Goal: Contribute content: Contribute content

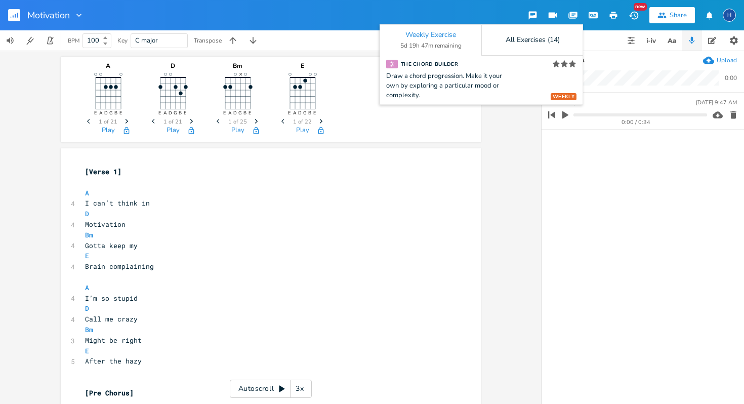
scroll to position [130, 0]
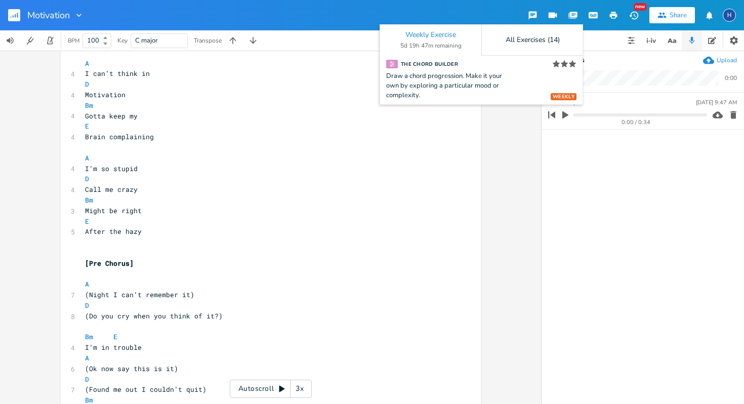
click at [612, 46] on div "BPM 100 Key C major Transpose" at bounding box center [372, 40] width 744 height 20
click at [578, 20] on button "button" at bounding box center [573, 15] width 20 height 18
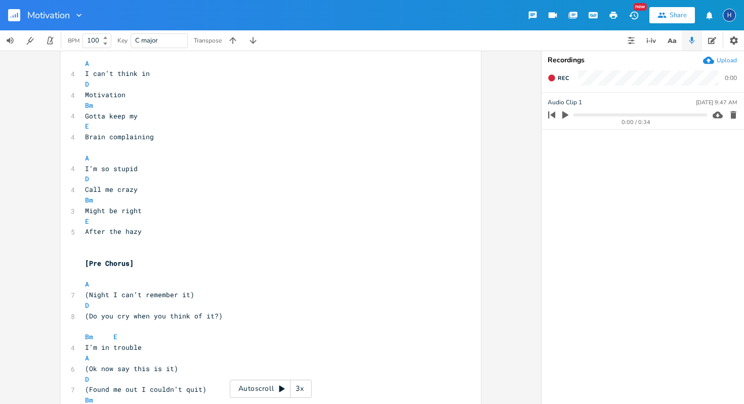
click at [527, 19] on button "button" at bounding box center [532, 15] width 20 height 18
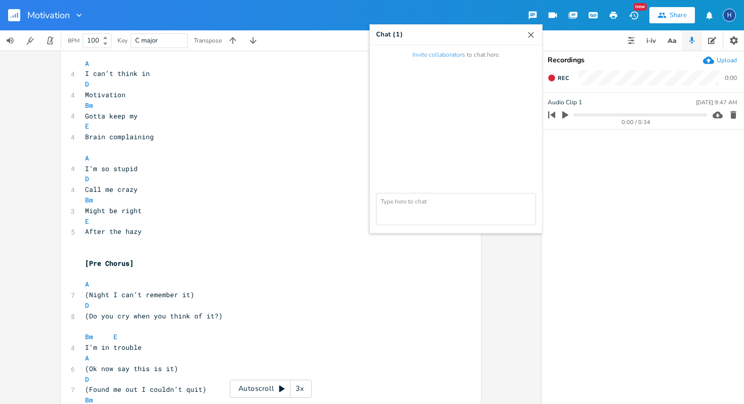
click at [528, 20] on icon "button" at bounding box center [533, 16] width 10 height 10
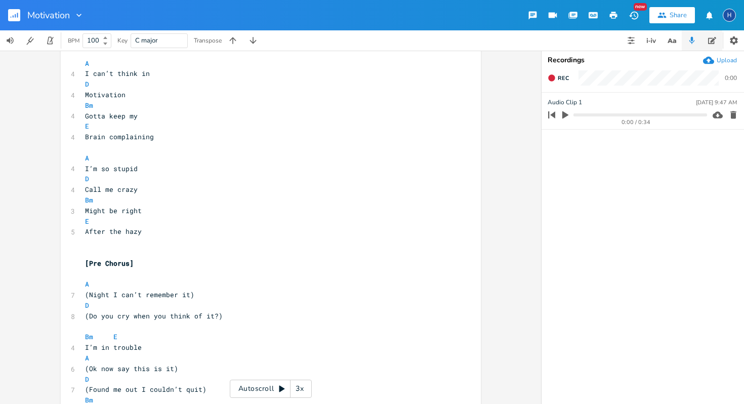
click at [716, 36] on button "button" at bounding box center [712, 40] width 20 height 20
click at [713, 40] on icon "button" at bounding box center [712, 40] width 8 height 7
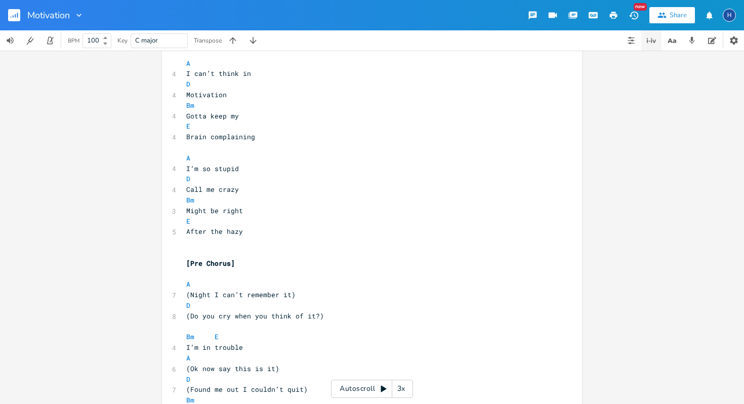
click at [647, 45] on icon "button" at bounding box center [651, 40] width 12 height 12
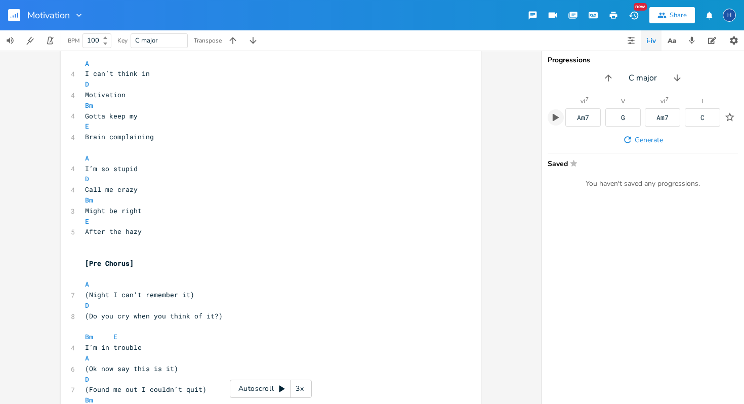
click at [558, 119] on icon "button" at bounding box center [555, 117] width 9 height 9
click at [630, 39] on icon "button" at bounding box center [631, 40] width 8 height 8
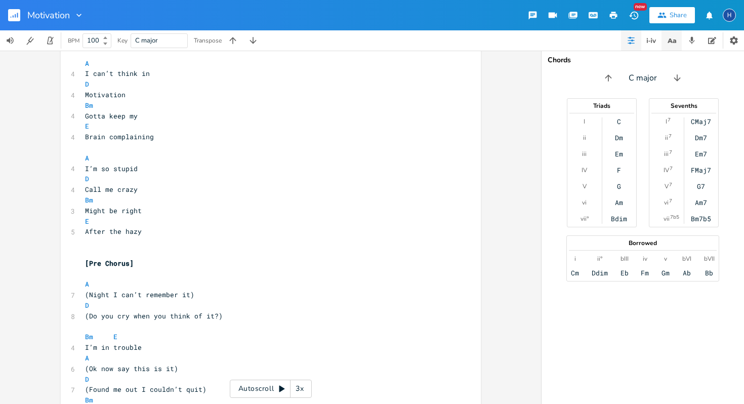
click at [674, 46] on icon "button" at bounding box center [672, 40] width 13 height 13
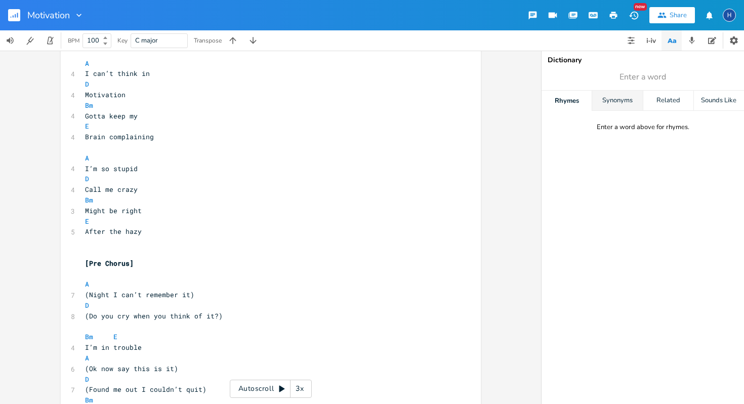
click at [615, 100] on div "Synonyms" at bounding box center [617, 101] width 50 height 20
click at [670, 99] on div "Related" at bounding box center [668, 101] width 50 height 20
click at [576, 103] on div "Rhymes" at bounding box center [567, 101] width 50 height 20
click at [619, 104] on div "Synonyms" at bounding box center [617, 101] width 50 height 20
click at [575, 108] on div "Rhymes" at bounding box center [567, 101] width 50 height 20
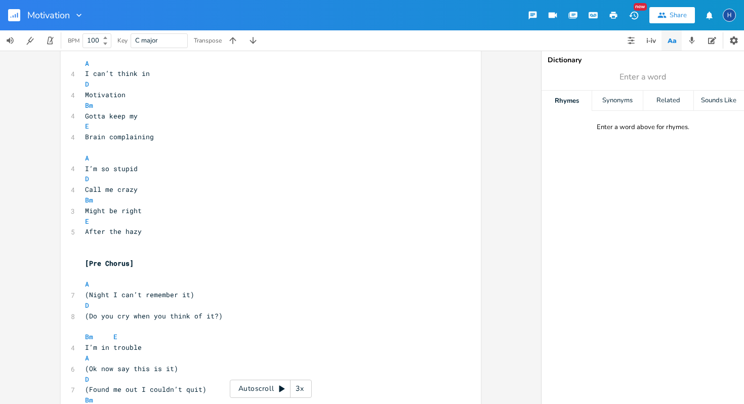
click at [614, 130] on div "Enter a word above for rhymes." at bounding box center [643, 127] width 93 height 9
click at [617, 84] on span "Enter a word" at bounding box center [643, 77] width 202 height 18
type input "motivation"
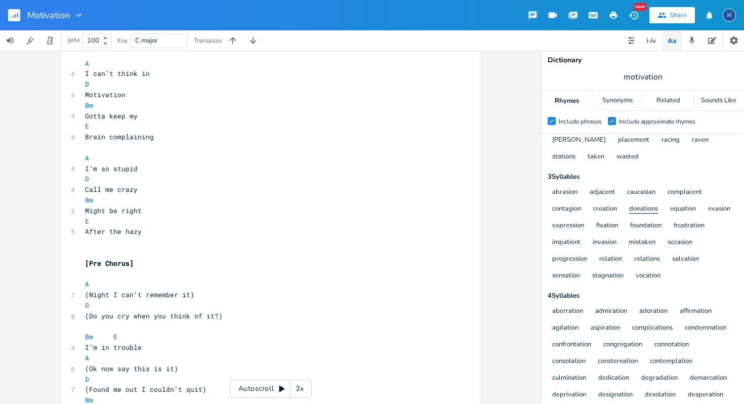
scroll to position [0, 0]
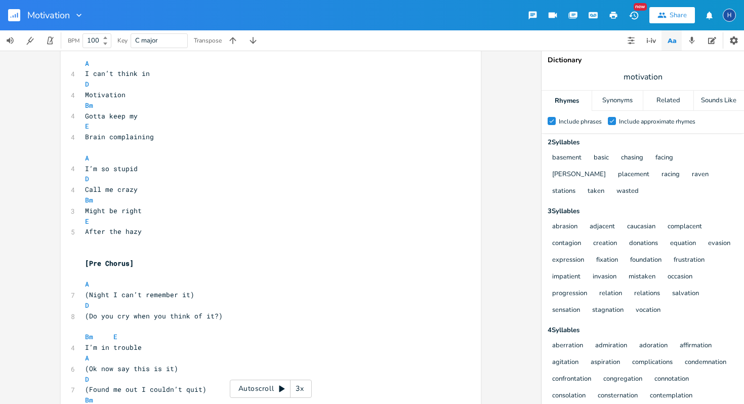
click at [121, 91] on pre "Motivation" at bounding box center [265, 95] width 365 height 11
type textarea "H"
type textarea "Hesti"
type textarea "itating"
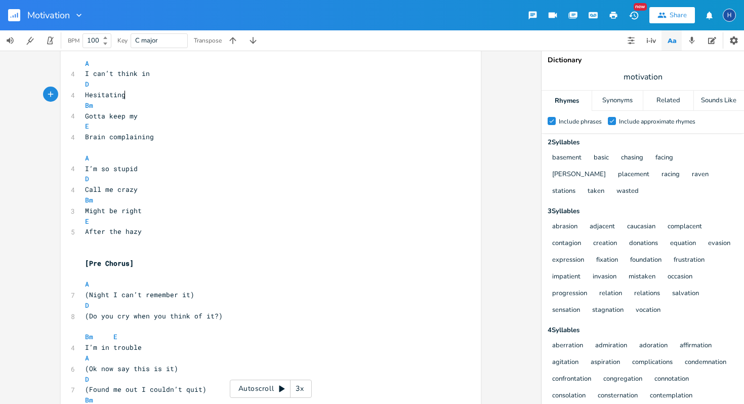
scroll to position [0, 19]
click at [145, 73] on span "I can’t think in" at bounding box center [117, 73] width 65 height 9
type textarea "I'm"
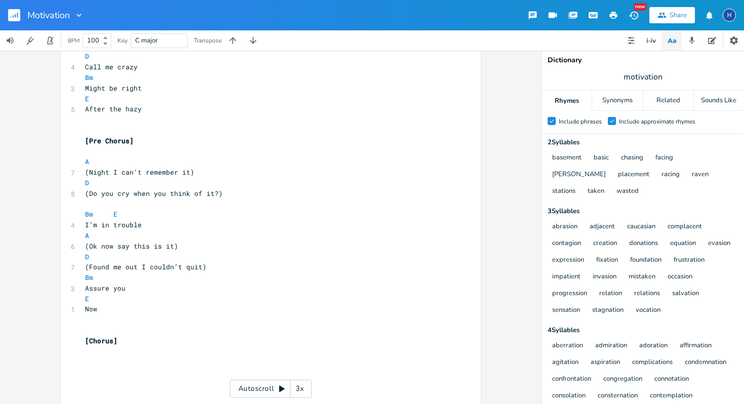
scroll to position [254, 0]
click at [120, 339] on pre "[Chorus]" at bounding box center [265, 339] width 365 height 11
type textarea "Holy what I've done"
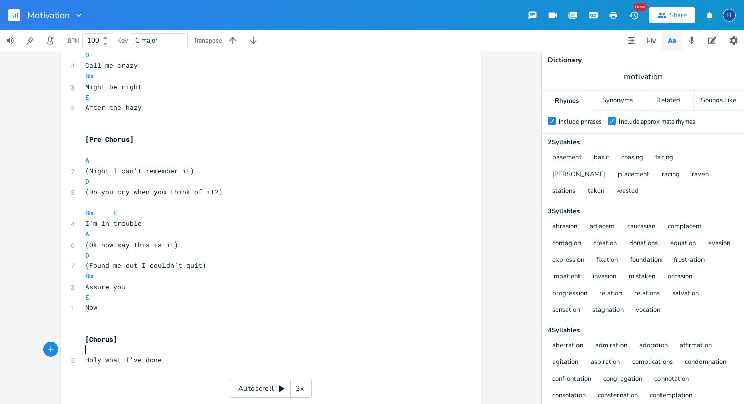
click at [88, 351] on pre "​" at bounding box center [265, 350] width 365 height 11
click at [98, 373] on span "Holy what I've done" at bounding box center [123, 370] width 77 height 9
type textarea "I know"
click at [169, 368] on pre "I know what I've done" at bounding box center [265, 370] width 365 height 11
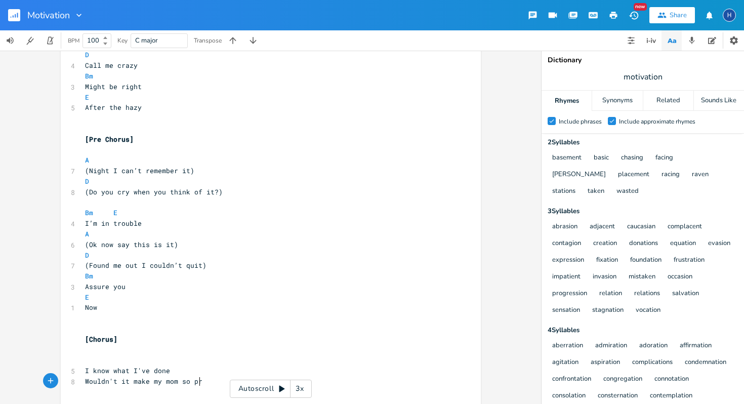
type textarea "Wouldn't it make my mom so proud"
type textarea "I think I'm"
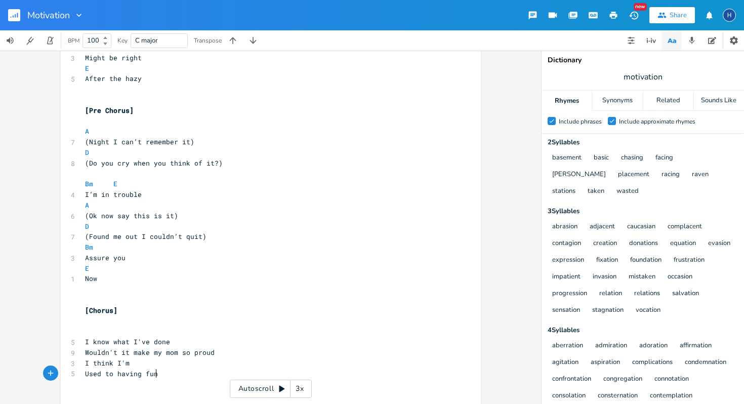
scroll to position [0, 56]
type textarea "Used to having fun"
click at [655, 102] on div "Related" at bounding box center [668, 101] width 50 height 20
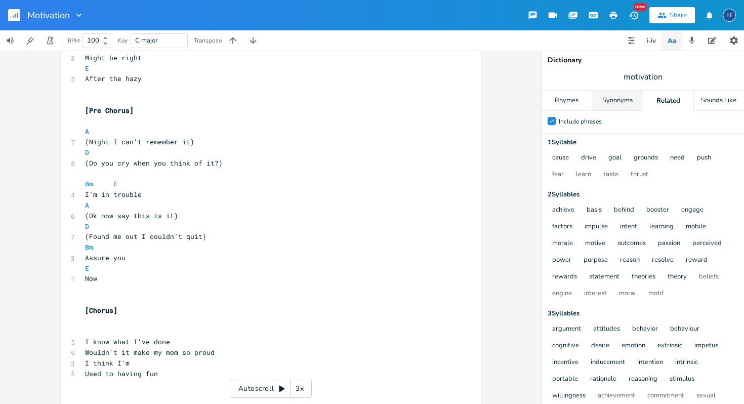
click at [622, 104] on div "Synonyms" at bounding box center [617, 101] width 50 height 20
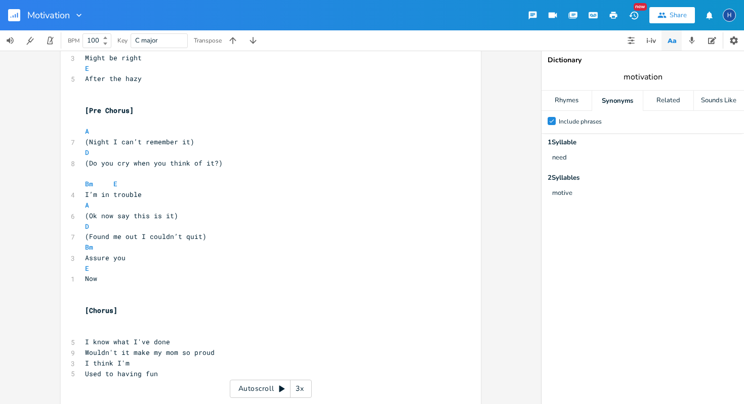
click at [641, 76] on input "motivation" at bounding box center [643, 76] width 38 height 11
type input "mom"
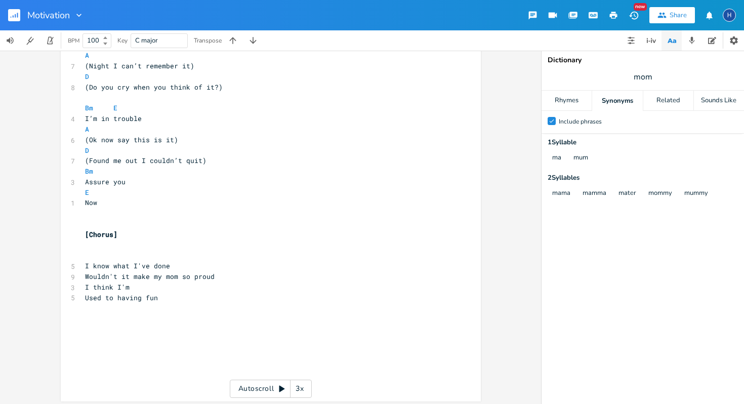
scroll to position [362, 0]
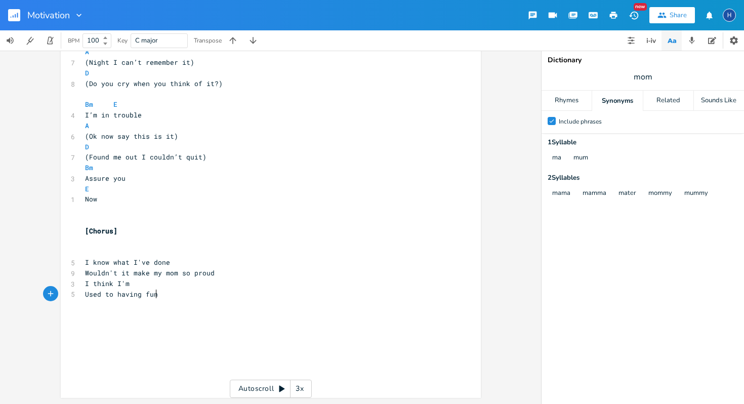
click at [160, 292] on pre "Used to having fun" at bounding box center [265, 294] width 365 height 11
type textarea "But I"
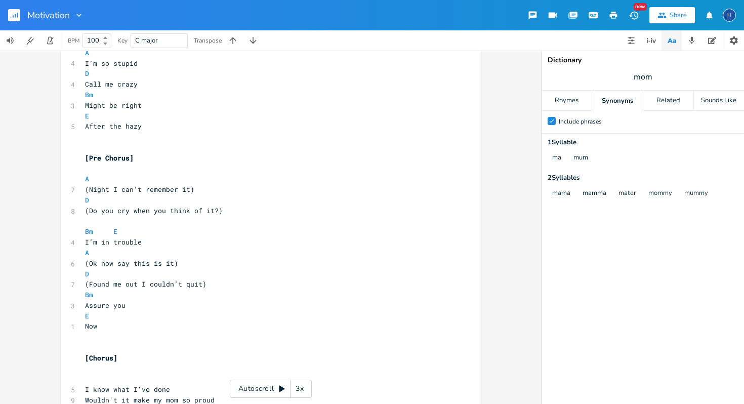
scroll to position [251, 0]
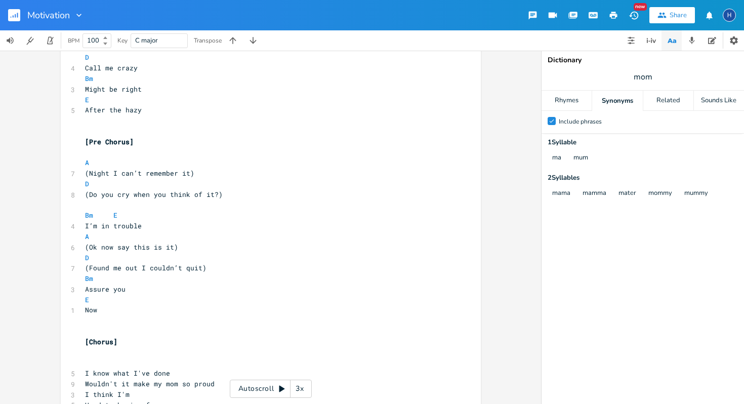
click at [178, 376] on pre "I know what I've done" at bounding box center [265, 373] width 365 height 11
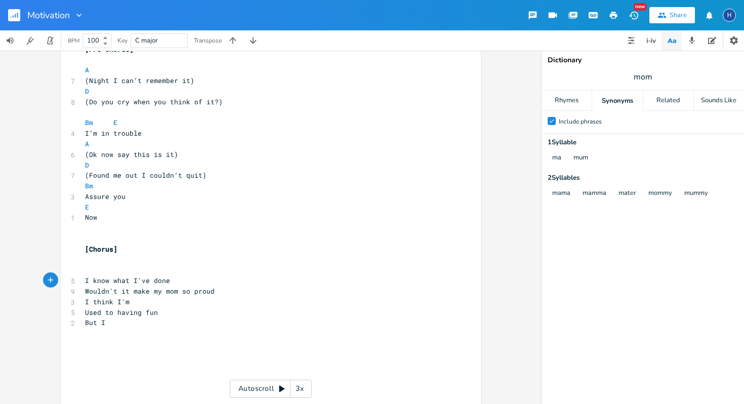
scroll to position [373, 0]
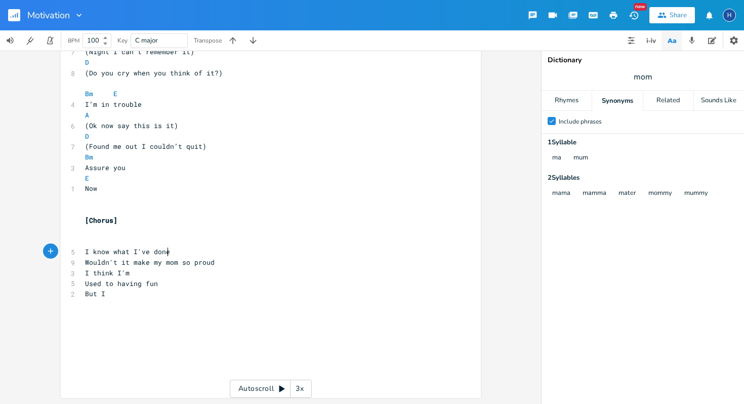
click at [86, 240] on pre "​" at bounding box center [265, 241] width 365 height 11
drag, startPoint x: 164, startPoint y: 253, endPoint x: 84, endPoint y: 253, distance: 80.0
click at [85, 253] on span "I know what I've done" at bounding box center [127, 251] width 85 height 9
type textarea "I'"
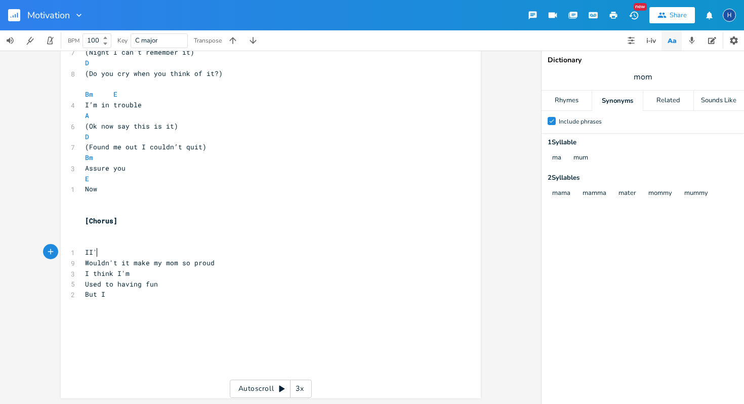
scroll to position [0, 3]
type textarea "I'm au"
type textarea "a"
type textarea "haunted by the th"
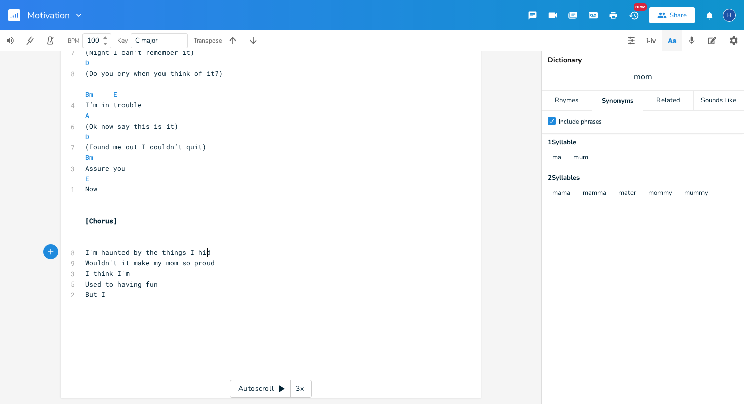
type textarea "things I hide"
drag, startPoint x: 209, startPoint y: 264, endPoint x: 83, endPoint y: 266, distance: 126.0
click at [83, 266] on pre "Wouldn't it make my mom so proud" at bounding box center [265, 263] width 365 height 11
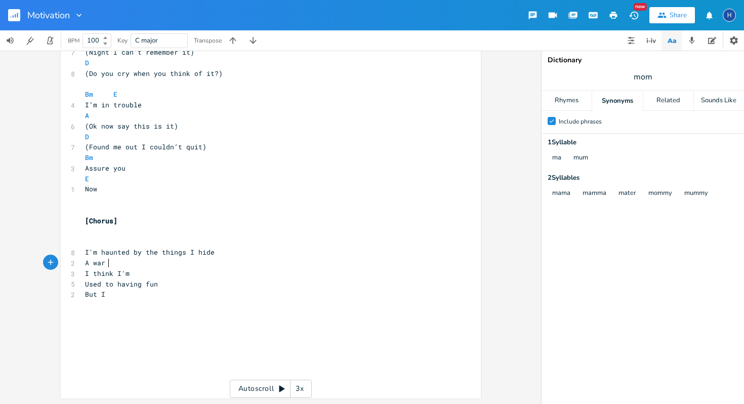
type textarea "A war"
click at [652, 70] on span "mom" at bounding box center [643, 77] width 202 height 18
type input "inside"
click at [107, 264] on pre "A war" at bounding box center [265, 263] width 365 height 11
click at [101, 263] on span "A war" at bounding box center [95, 262] width 20 height 9
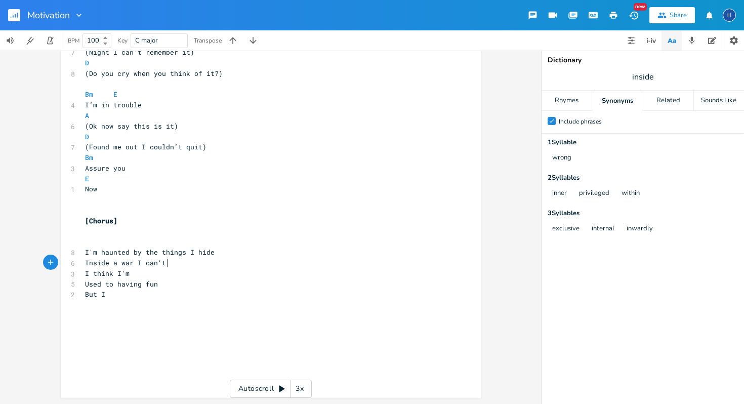
type textarea "Inside a war I can't fin"
type textarea "confide"
click at [127, 274] on pre "I think I'm" at bounding box center [265, 273] width 365 height 11
type textarea "m"
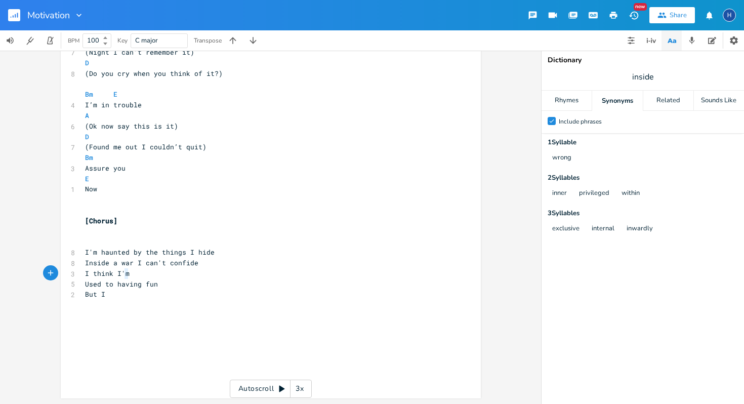
click at [127, 274] on pre "I think I'm" at bounding box center [265, 273] width 365 height 11
type textarea "Breaking phones"
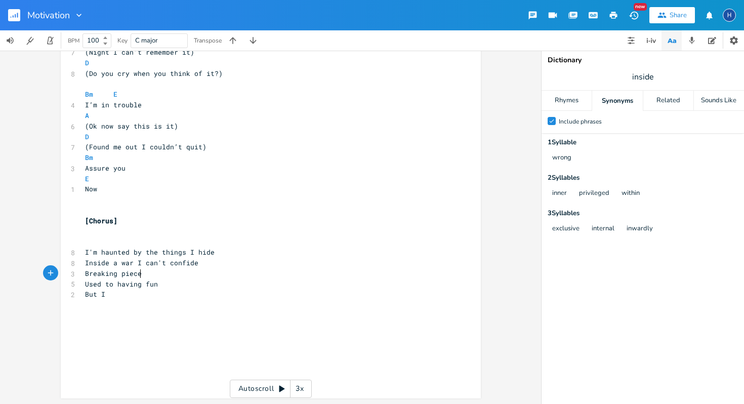
type textarea "ieces"
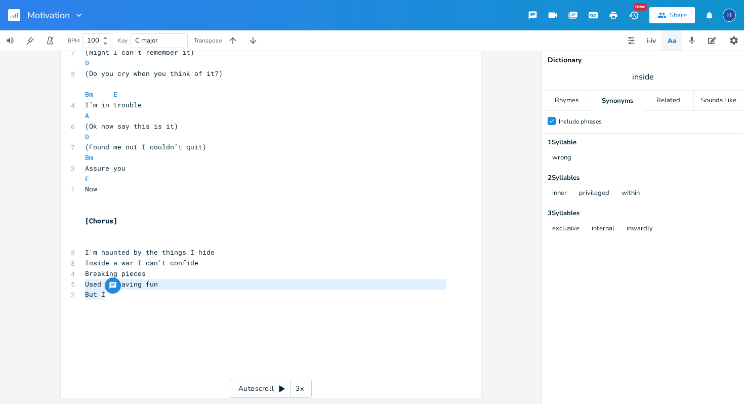
type textarea "Breaking pieces Used to having fun But I"
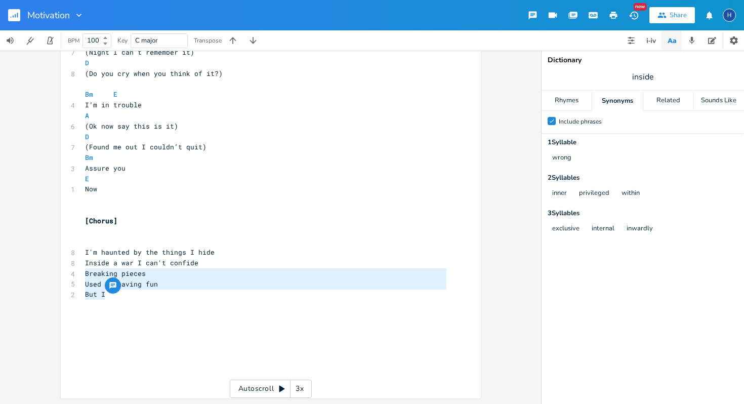
drag, startPoint x: 102, startPoint y: 296, endPoint x: 76, endPoint y: 277, distance: 32.2
click at [76, 277] on div "Breaking pieces Used to having fun But I x [Verse 1] ​ A 4 I can’t think I'm D …" at bounding box center [271, 87] width 420 height 622
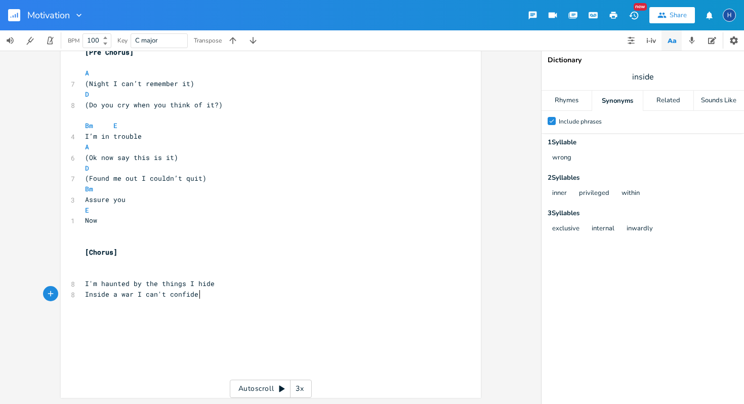
scroll to position [341, 0]
type textarea "e"
click at [114, 249] on pre "[Chorus]" at bounding box center [265, 252] width 365 height 11
click at [98, 284] on span "I'm haunted by the things I hide" at bounding box center [150, 283] width 130 height 9
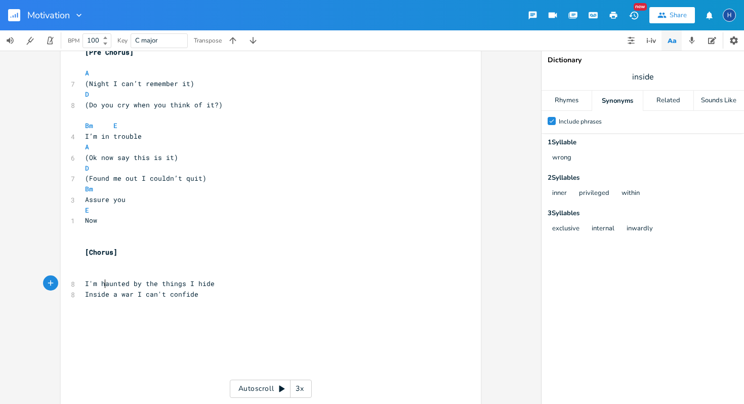
click at [101, 284] on span "I'm haunted by the things I hide" at bounding box center [150, 283] width 130 height 9
type textarea "H"
click at [117, 249] on pre "[Chorus]" at bounding box center [265, 252] width 365 height 11
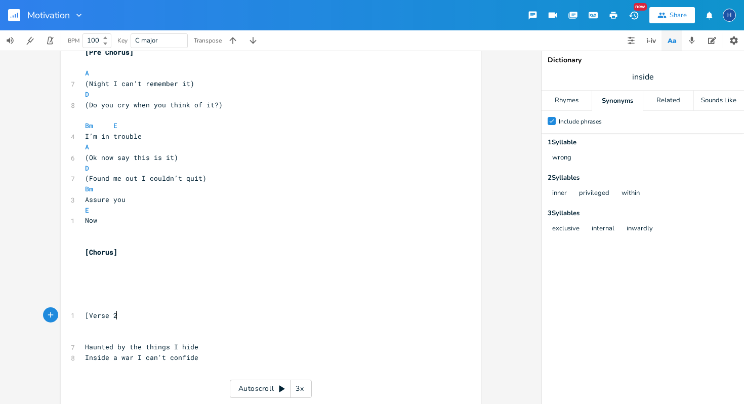
type textarea "[Verse 2]"
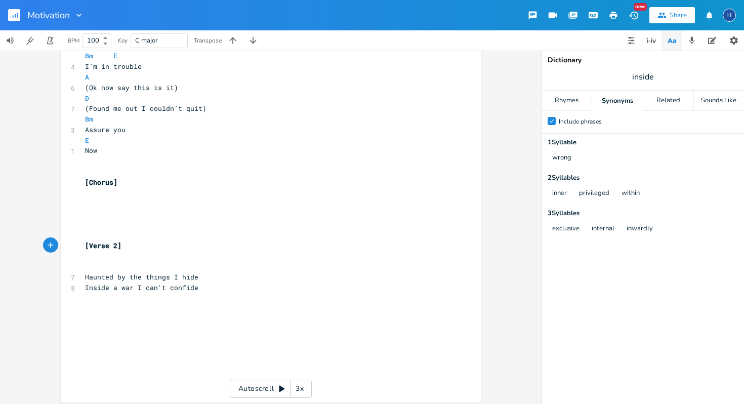
scroll to position [415, 0]
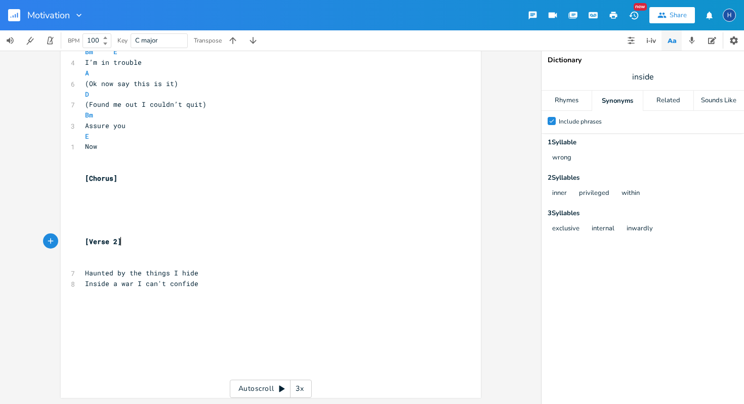
click at [140, 274] on span "Haunted by the things I hide" at bounding box center [141, 272] width 113 height 9
type textarea "T"
click at [137, 286] on pre "Things I hide" at bounding box center [265, 283] width 365 height 11
type textarea "'m hiding"
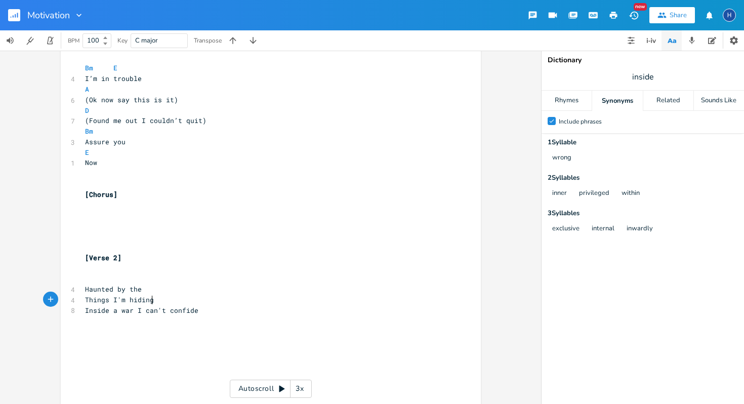
scroll to position [425, 0]
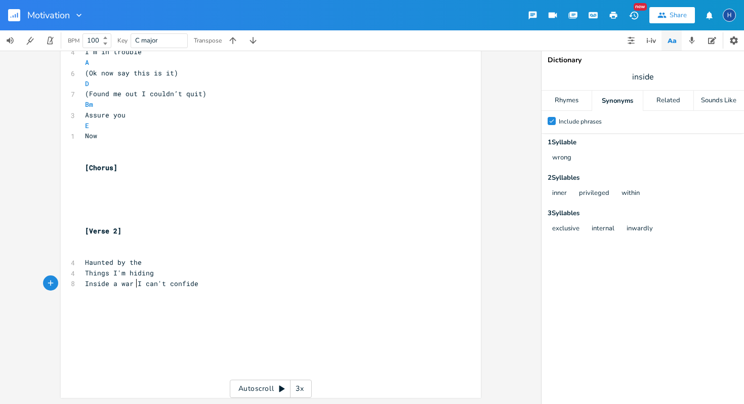
click at [132, 284] on span "Inside a war I can't confide" at bounding box center [141, 283] width 113 height 9
click at [128, 284] on span "Inside a war" at bounding box center [109, 283] width 49 height 9
click at [134, 284] on pre "Inside a war" at bounding box center [265, 283] width 365 height 11
drag, startPoint x: 142, startPoint y: 295, endPoint x: 84, endPoint y: 295, distance: 58.7
click at [83, 295] on pre "I can't confide" at bounding box center [265, 294] width 365 height 11
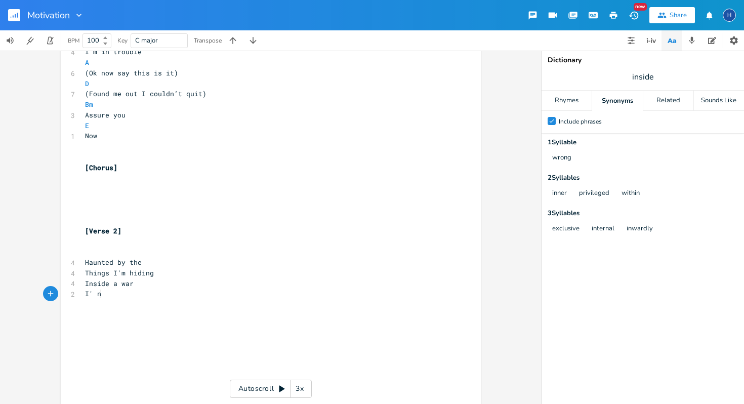
type textarea "I' no"
type textarea "'m not confiding"
click at [103, 295] on span "I'm not confiding" at bounding box center [119, 293] width 69 height 9
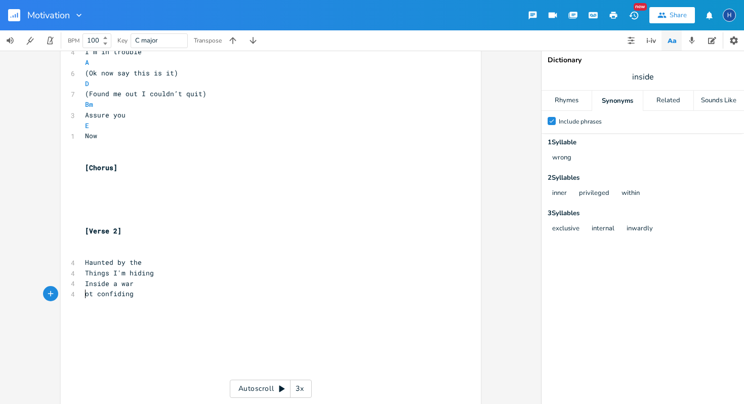
type textarea "N"
type textarea "I'm n"
click at [152, 299] on pre "I'm not confiding" at bounding box center [265, 294] width 365 height 11
click at [640, 77] on input "inside" at bounding box center [643, 76] width 22 height 11
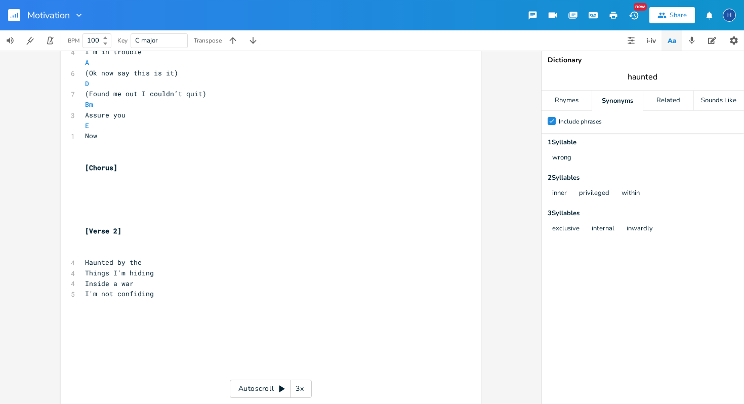
type input "haunted"
click at [108, 263] on span "Haunted by the" at bounding box center [113, 262] width 57 height 9
type textarea "Troubled"
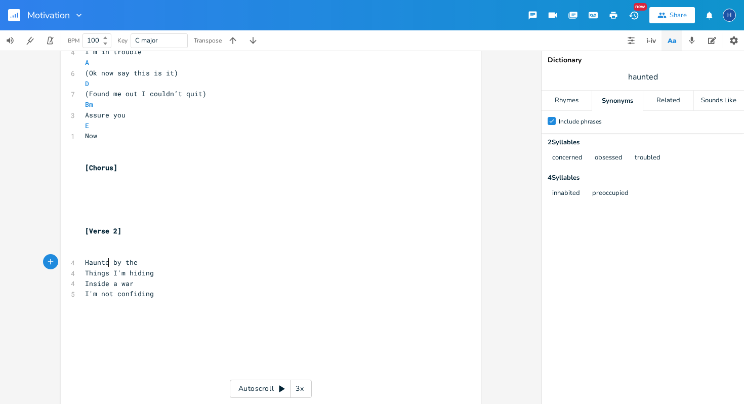
type textarea "Haunted"
click at [158, 293] on pre "I'm not confiding" at bounding box center [265, 294] width 365 height 11
click at [641, 79] on input "haunted" at bounding box center [643, 76] width 30 height 11
type input "in trouble"
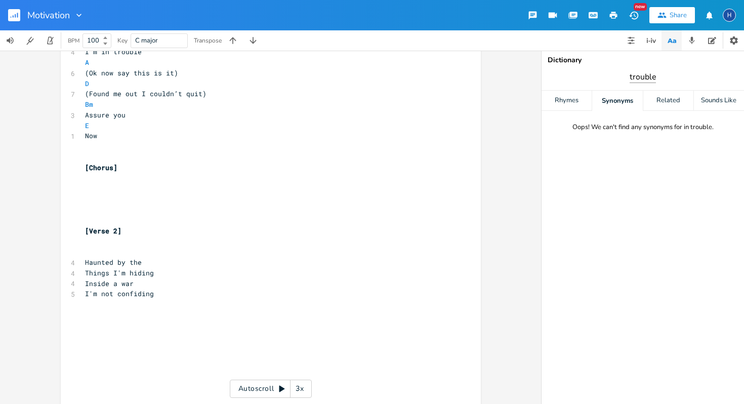
type input "trouble"
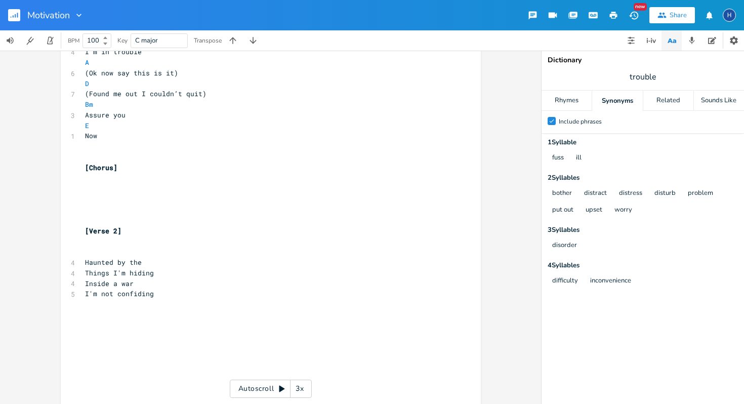
click at [73, 326] on div "x [Verse 1] ​ A 4 I can’t think I'm D 4 Hesitating Bm 4 Gotta keep my E 4 Brain…" at bounding box center [271, 76] width 420 height 706
click at [93, 312] on pre "​" at bounding box center [265, 315] width 365 height 11
type textarea "Upset"
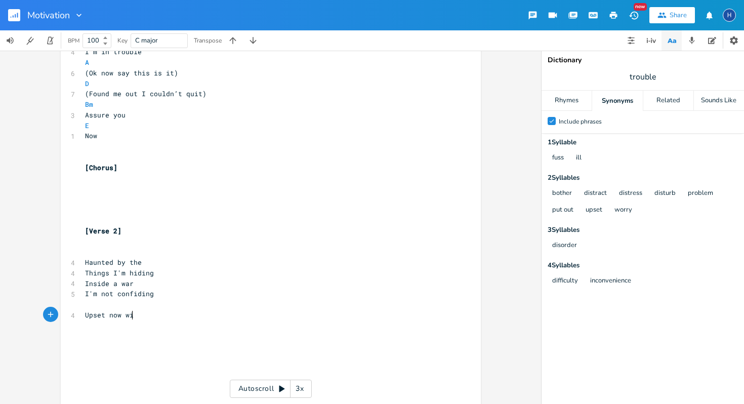
type textarea "pset now with"
type textarea "Distracted by"
type textarea "My own reflection"
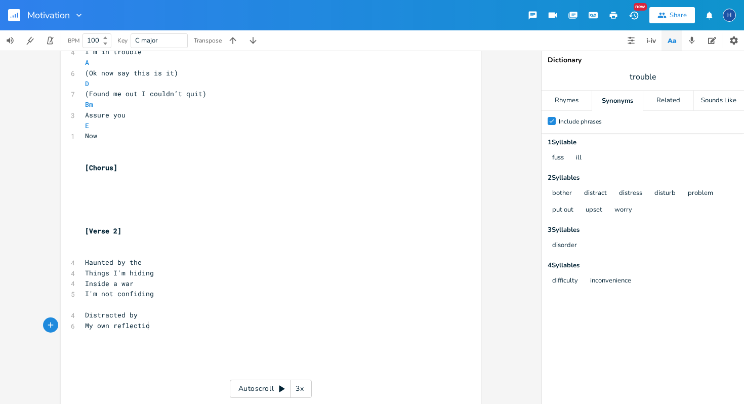
scroll to position [0, 54]
drag, startPoint x: 120, startPoint y: 316, endPoint x: 88, endPoint y: 319, distance: 32.6
click at [88, 319] on pre "Distracted by" at bounding box center [265, 315] width 365 height 11
type textarea "istracted"
click at [107, 317] on span "Distracted by" at bounding box center [111, 314] width 53 height 9
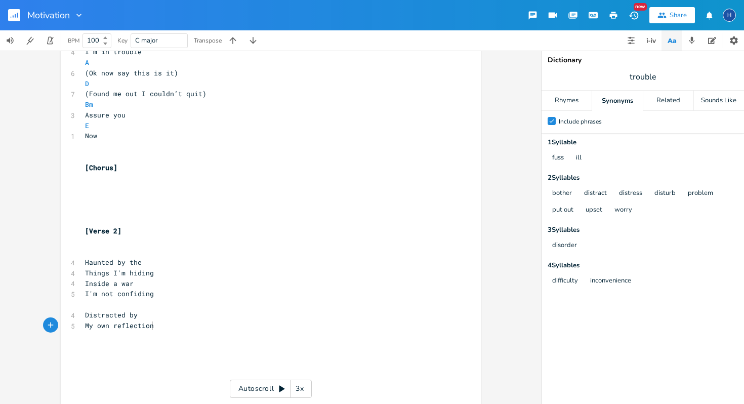
click at [149, 324] on pre "My own reflection" at bounding box center [265, 325] width 365 height 11
type textarea "Trying hard to"
type textarea "Find redemption"
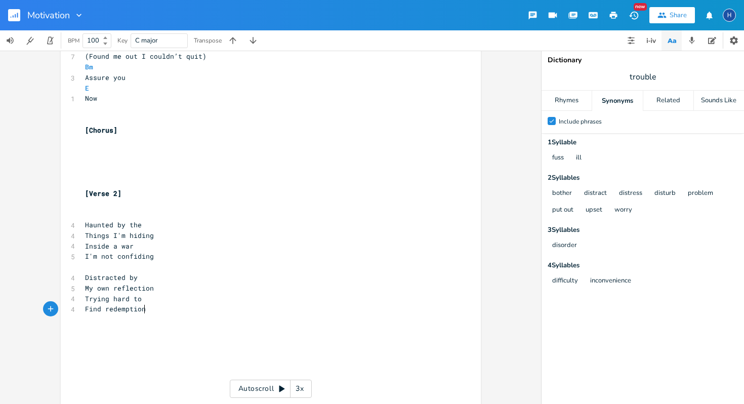
scroll to position [488, 0]
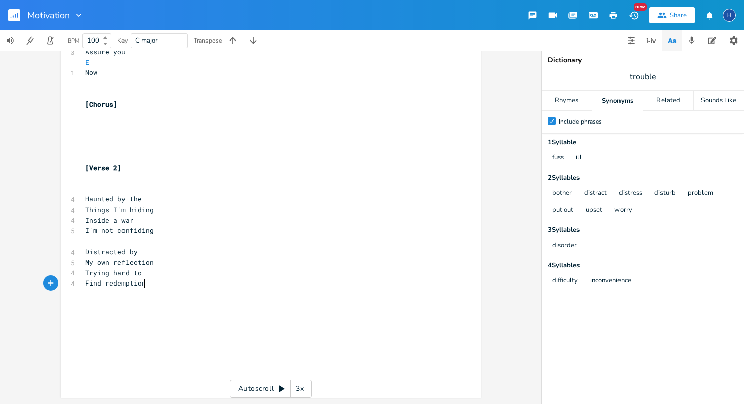
click at [132, 255] on span "Distracted by" at bounding box center [111, 251] width 53 height 9
type textarea "by"
click at [132, 255] on span "Distracted by" at bounding box center [111, 251] width 53 height 9
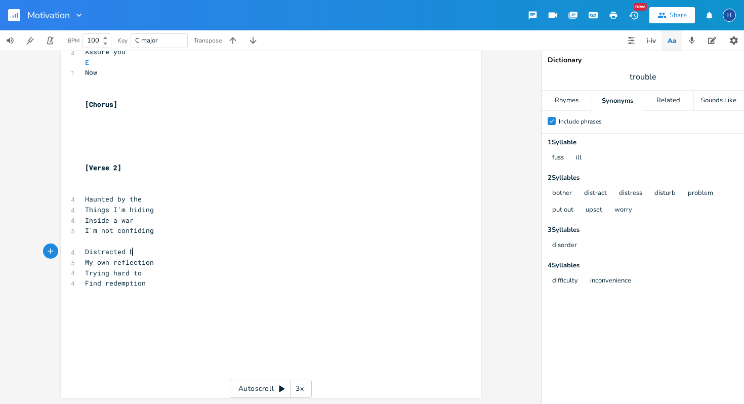
scroll to position [488, 0]
type textarea "Trying hard to"
type textarea "Find d"
type textarea "redemption"
type textarea "But distracted by"
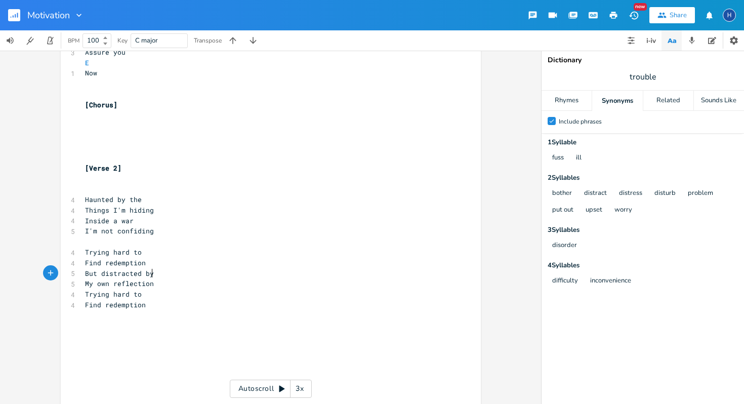
scroll to position [0, 53]
type textarea "my"
type textarea "own refletio"
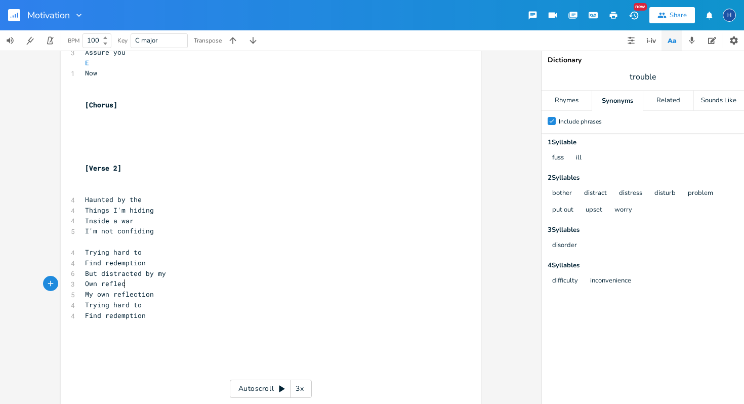
type textarea "Own reflection"
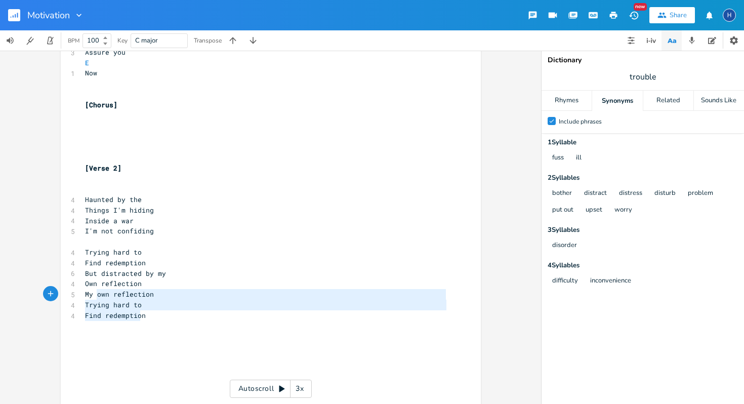
type textarea "My own reflection Trying hard to Find redemptio"
drag, startPoint x: 139, startPoint y: 318, endPoint x: 77, endPoint y: 296, distance: 65.0
click at [77, 296] on div "My own reflection Trying hard to Find redemptio x [Verse 1] ​ A 4 I can’t think…" at bounding box center [271, 44] width 420 height 769
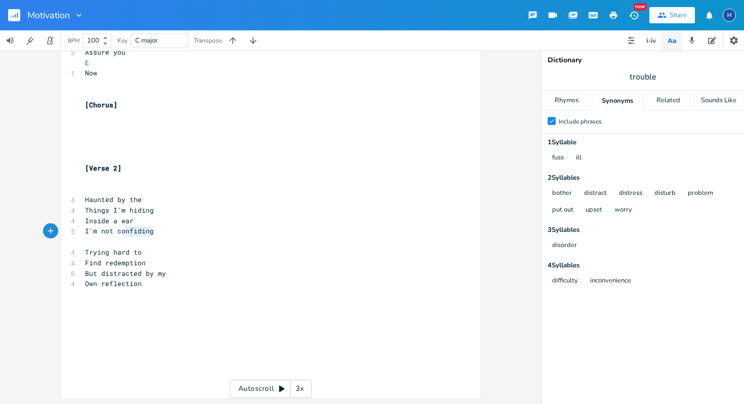
type textarea "onfiding"
drag, startPoint x: 153, startPoint y: 233, endPoint x: 117, endPoint y: 227, distance: 35.9
click at [117, 227] on pre "I'm not confiding" at bounding box center [265, 231] width 365 height 11
click at [121, 209] on span "Things I'm hiding" at bounding box center [119, 210] width 69 height 9
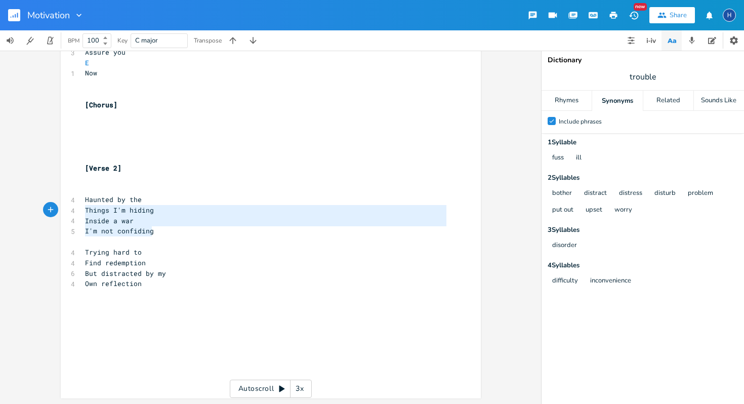
type textarea "Haunted by the Things I'm hiding Inside a war I'm not confiding"
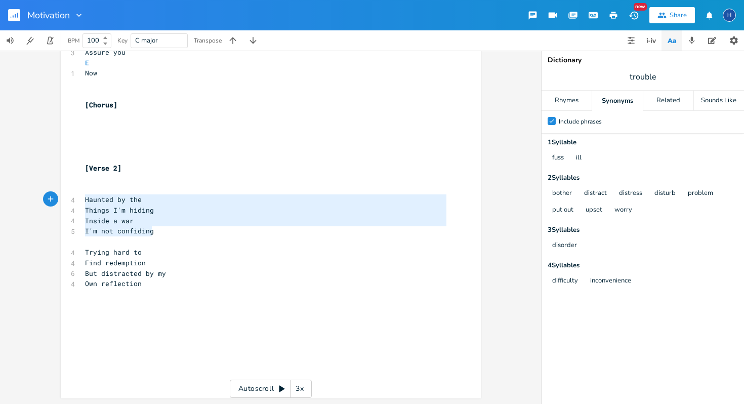
drag, startPoint x: 151, startPoint y: 232, endPoint x: 80, endPoint y: 201, distance: 77.8
click at [83, 201] on div "[Verse 1] ​ A 4 I can’t think I'm D 4 Hesitating Bm 4 Gotta keep my E 4 Brain c…" at bounding box center [265, 31] width 365 height 705
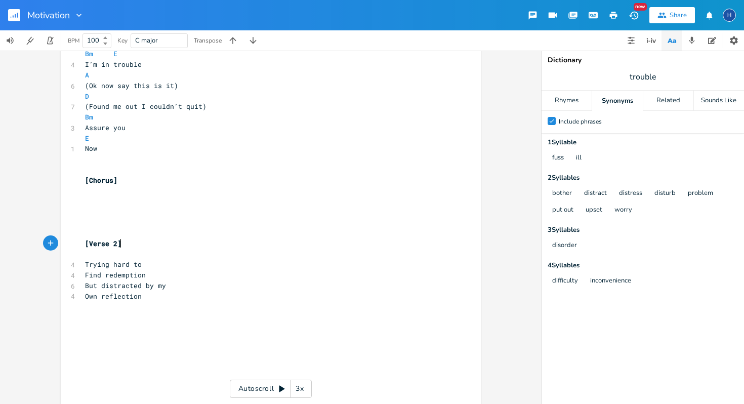
scroll to position [413, 0]
click at [84, 259] on pre "Trying hard to" at bounding box center [265, 264] width 365 height 11
type textarea "(A)"
type textarea "A"
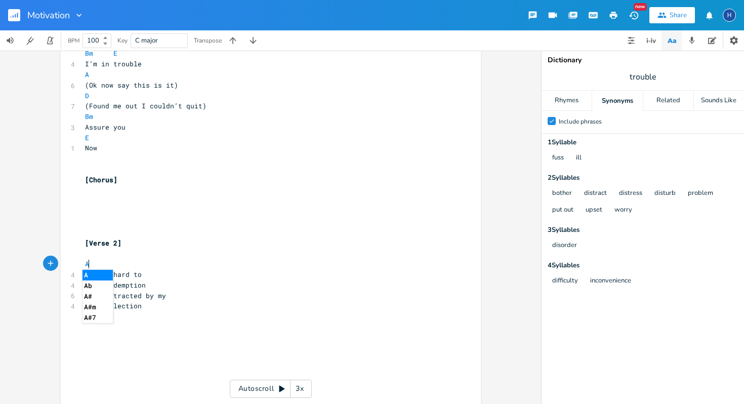
click at [106, 279] on li "A" at bounding box center [98, 275] width 30 height 11
click at [139, 275] on pre "Trying hard to" at bounding box center [265, 274] width 365 height 11
type textarea "D"
click at [149, 296] on pre "Find redemption" at bounding box center [265, 296] width 365 height 11
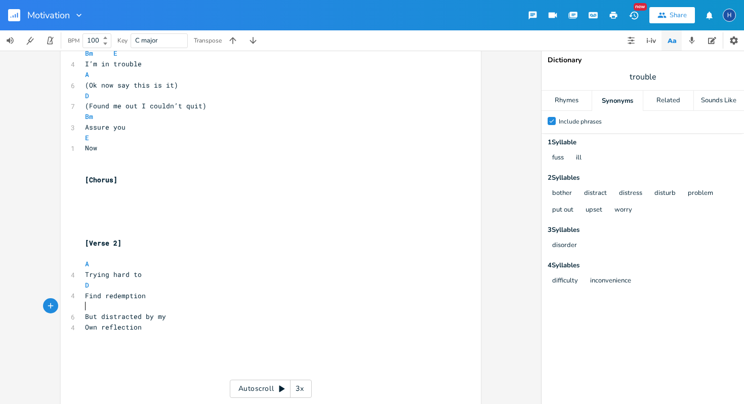
type textarea "Bm"
click at [169, 319] on pre "But distracted by my" at bounding box center [265, 316] width 365 height 11
type textarea "E"
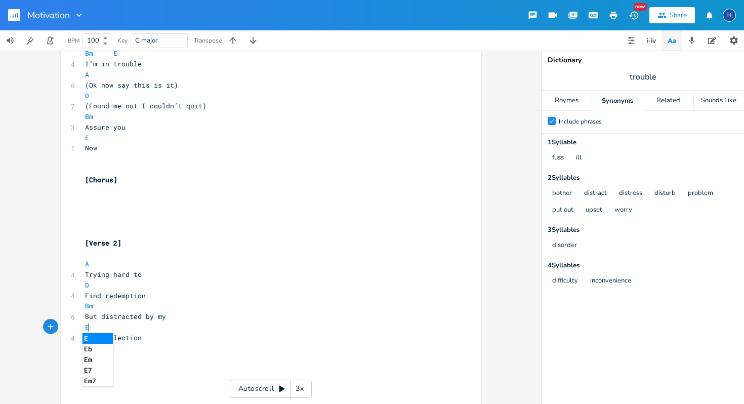
click at [105, 341] on li "E" at bounding box center [98, 338] width 30 height 11
click at [140, 341] on pre "Own reflection" at bounding box center [265, 338] width 365 height 11
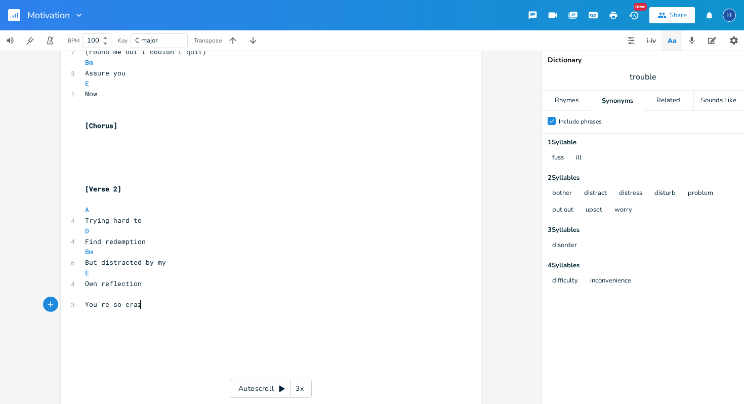
scroll to position [0, 44]
type textarea "You're so crazy"
type textarea "You'll be my baby"
type textarea "Even when the"
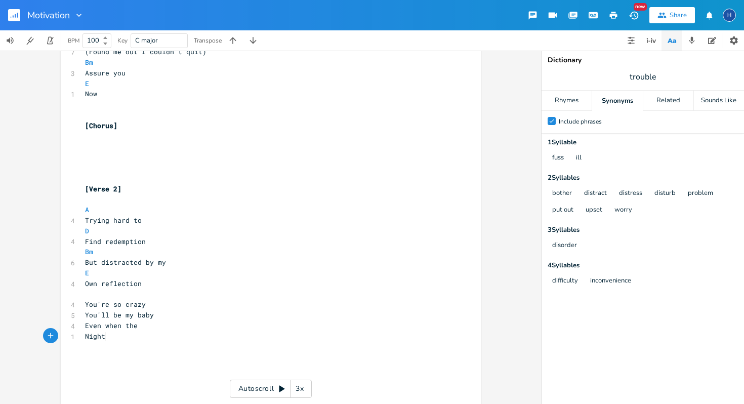
type textarea "Night"
type textarea "n"
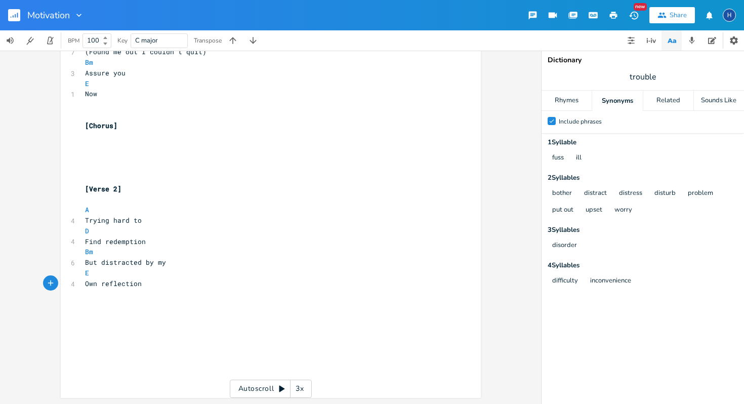
click at [83, 150] on pre "​" at bounding box center [265, 146] width 365 height 11
type textarea "Don't wanna burn it all"
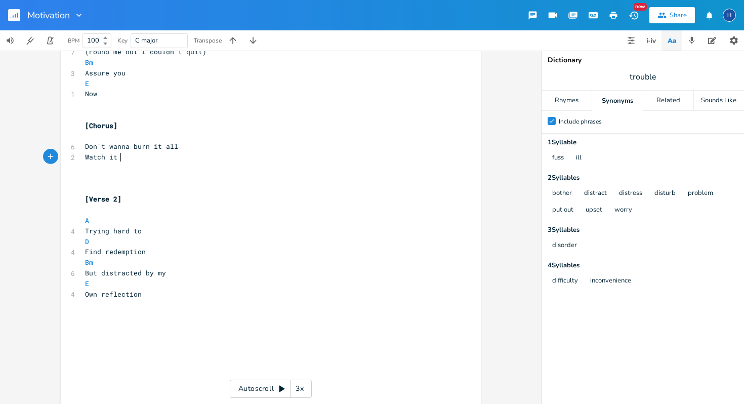
scroll to position [0, 36]
type textarea "Watch it die"
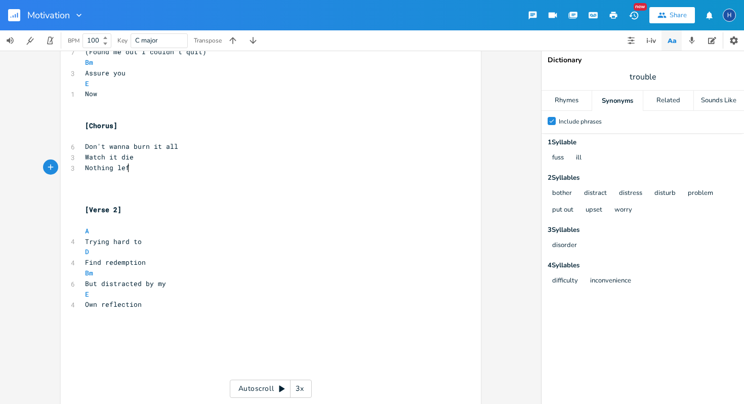
type textarea "Nothing left"
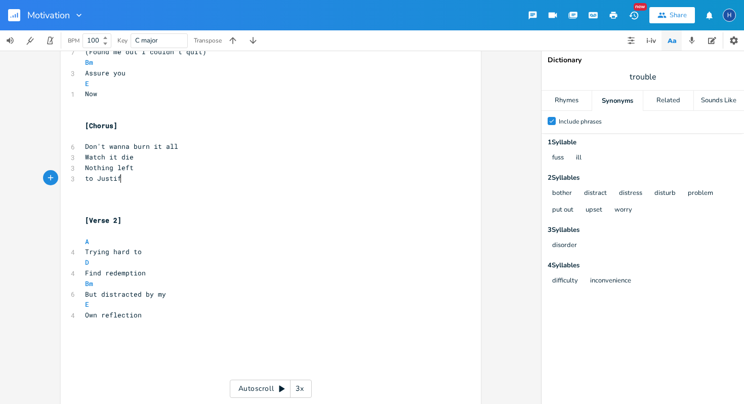
type textarea "to Justify"
type textarea "To Justi"
type textarea "justify"
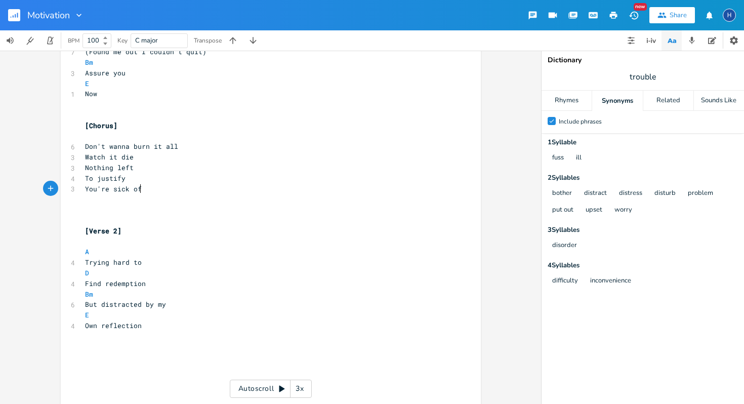
type textarea "You're sick of"
type textarea "m"
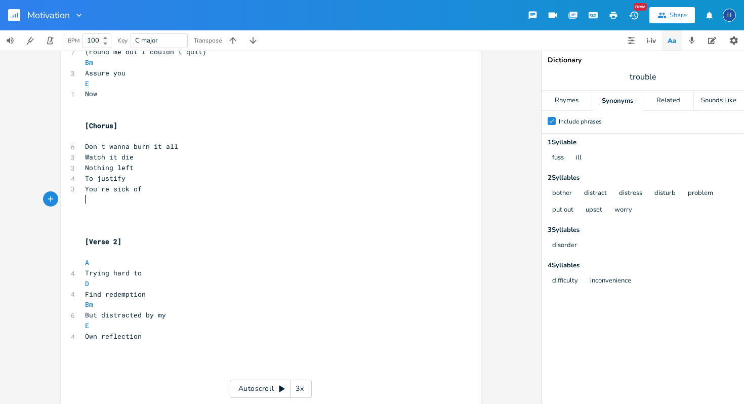
type textarea "m"
type textarea "y"
type textarea "My perfect lies"
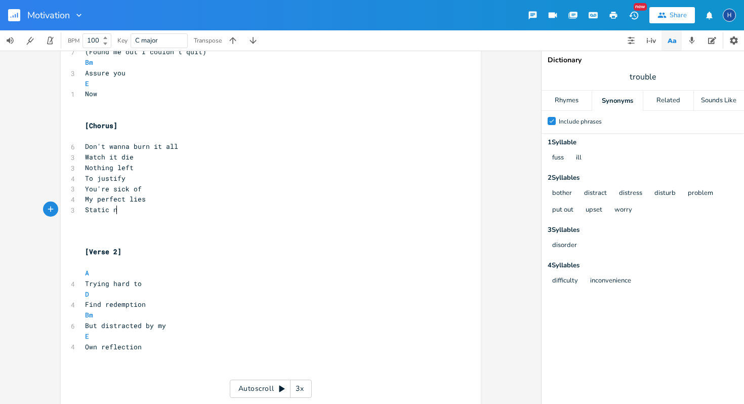
type textarea "Static noise"
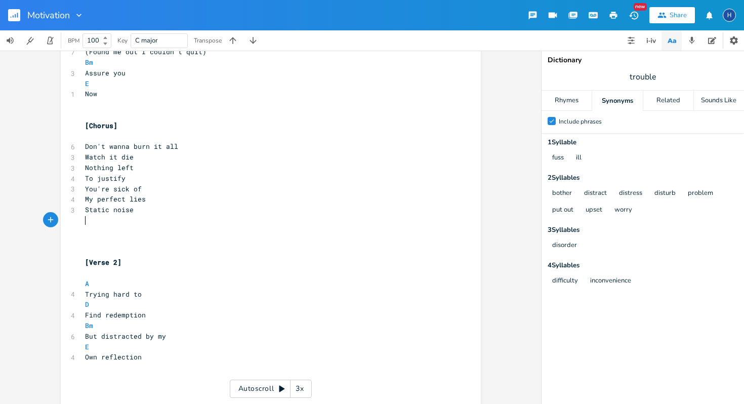
type textarea "b"
type textarea "Behind your eyes"
click at [85, 144] on span "Don't wanna burn it all" at bounding box center [131, 146] width 93 height 9
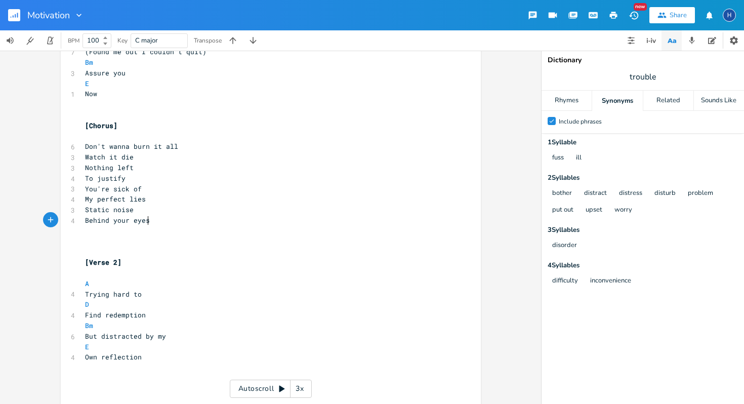
click at [149, 221] on pre "Behind your eyes" at bounding box center [265, 220] width 365 height 11
click at [86, 139] on pre "​" at bounding box center [265, 136] width 365 height 11
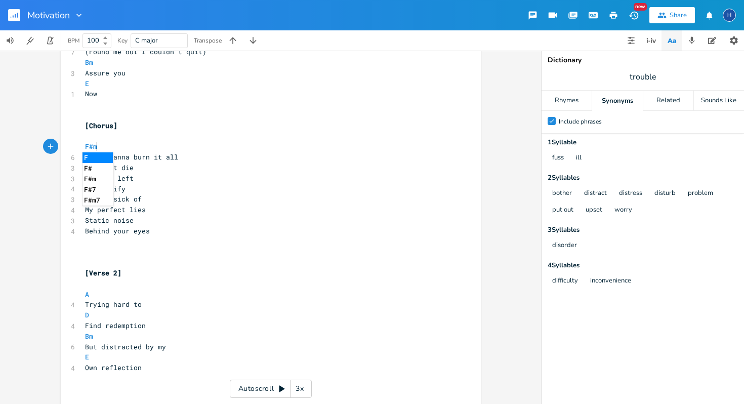
scroll to position [0, 13]
type textarea "F#m"
click at [93, 156] on li "F#m" at bounding box center [100, 157] width 35 height 11
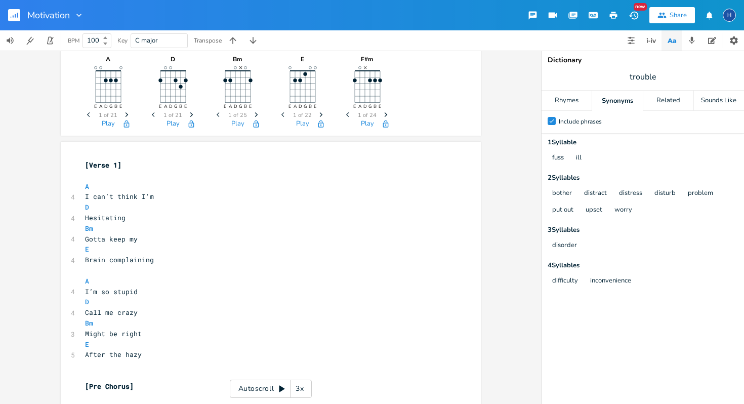
scroll to position [0, 0]
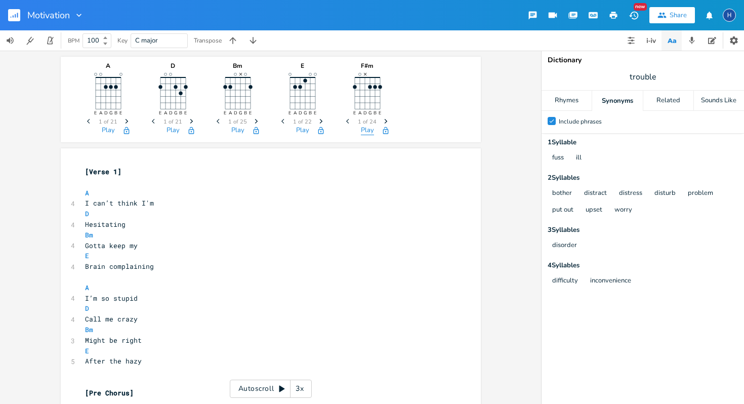
click at [364, 133] on button "Play" at bounding box center [367, 131] width 13 height 9
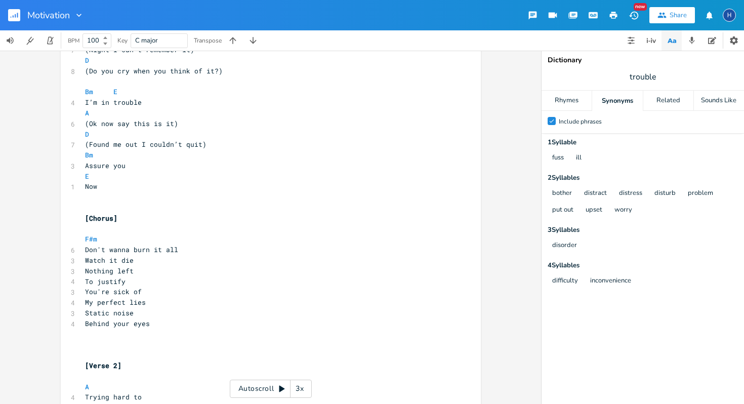
scroll to position [375, 0]
click at [174, 251] on pre "Don't wanna burn it all" at bounding box center [265, 249] width 365 height 11
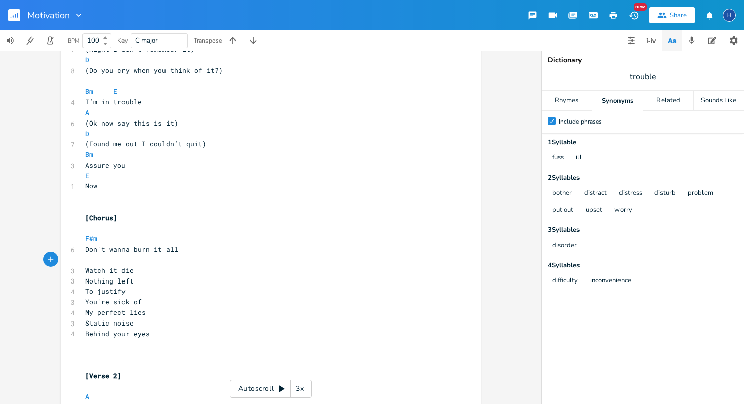
scroll to position [0, 4]
type textarea "C#m)"
click at [132, 272] on pre "Watch it die" at bounding box center [265, 270] width 365 height 11
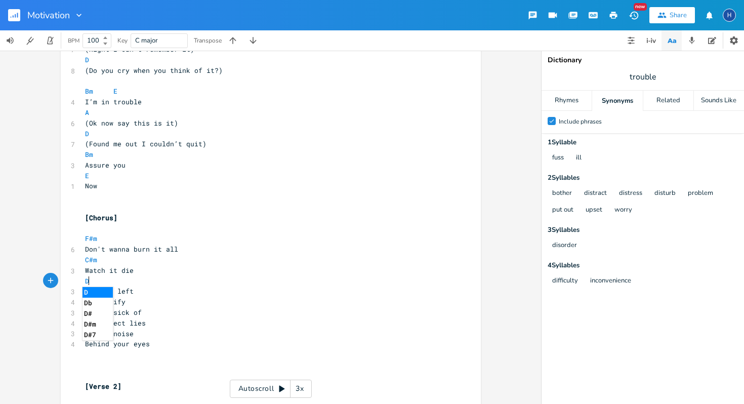
type textarea "D"
click at [104, 293] on li "D" at bounding box center [98, 292] width 30 height 11
click at [131, 293] on pre "Nothing left" at bounding box center [265, 291] width 365 height 11
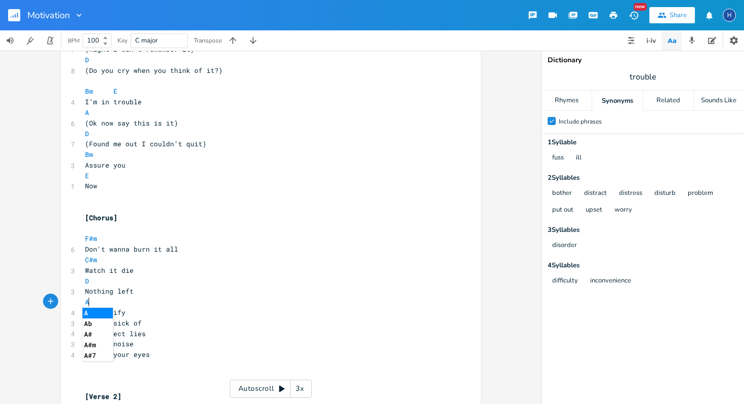
type textarea "A)"
click at [127, 314] on pre "To justify" at bounding box center [265, 312] width 365 height 11
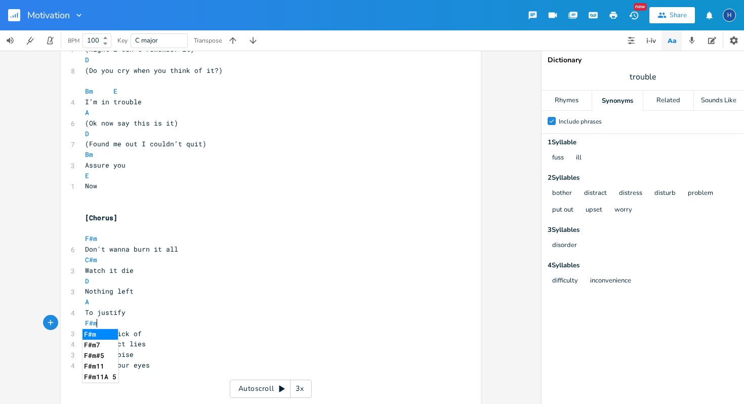
scroll to position [375, 0]
type textarea "F#m"
click at [102, 334] on li "F#m" at bounding box center [100, 334] width 35 height 11
click at [140, 335] on pre "You're sick of" at bounding box center [265, 334] width 365 height 11
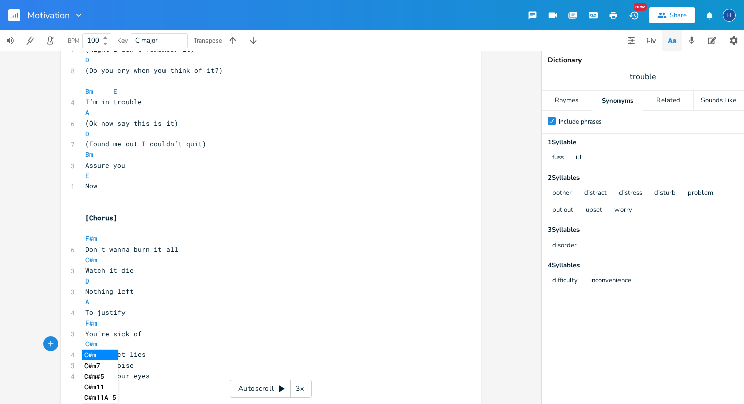
type textarea "C#m"
click at [99, 359] on li "C#m" at bounding box center [100, 355] width 35 height 11
click at [145, 357] on pre "My perfect lies" at bounding box center [265, 354] width 365 height 11
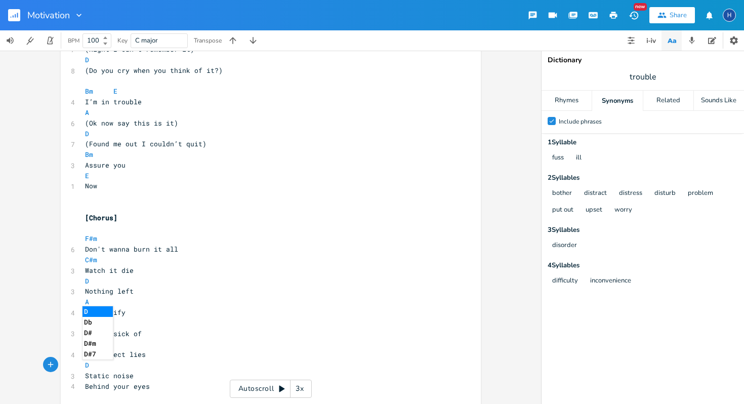
type textarea "D"
click at [95, 311] on li "D" at bounding box center [98, 311] width 30 height 11
click at [132, 378] on pre "Static noise" at bounding box center [265, 376] width 365 height 11
type textarea "A"
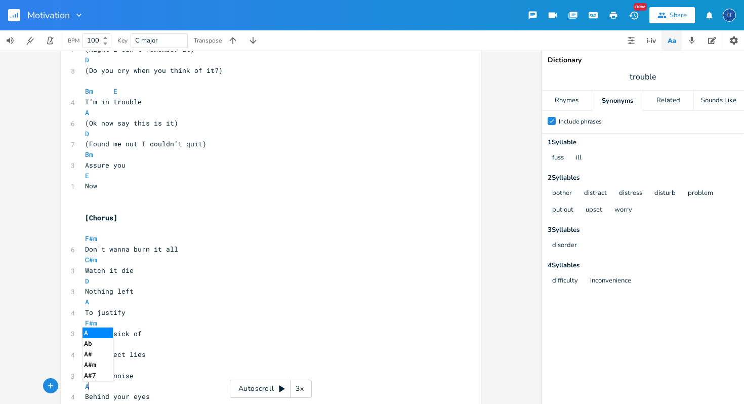
click at [107, 335] on li "A" at bounding box center [98, 333] width 30 height 11
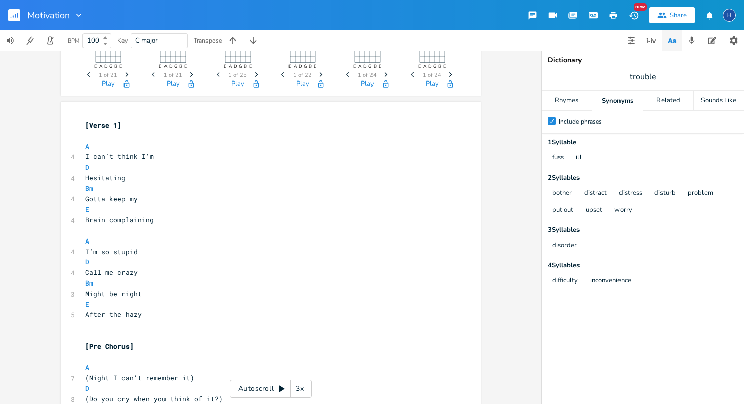
scroll to position [0, 0]
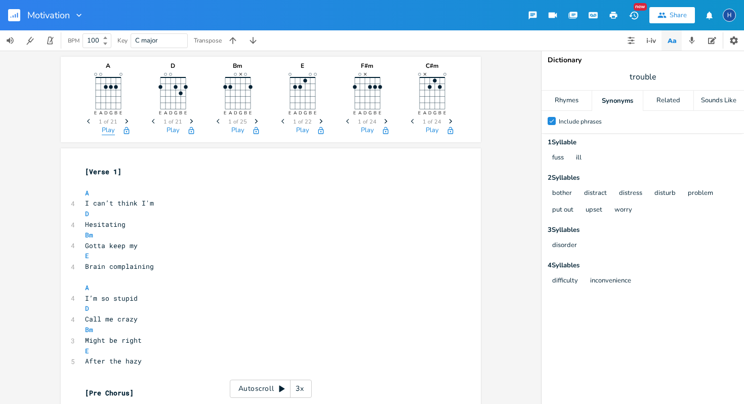
click at [105, 131] on button "Play" at bounding box center [108, 131] width 13 height 9
click at [173, 129] on button "Play" at bounding box center [173, 131] width 13 height 9
click at [233, 131] on button "Play" at bounding box center [237, 131] width 13 height 9
click at [305, 129] on button "Play" at bounding box center [302, 131] width 13 height 9
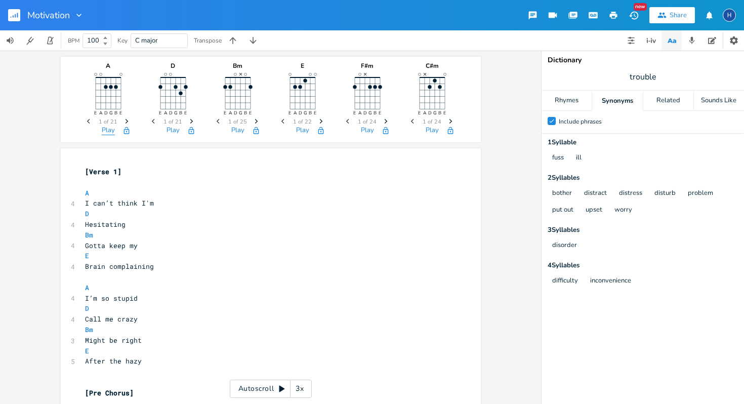
click at [105, 132] on button "Play" at bounding box center [108, 131] width 13 height 9
click at [170, 132] on button "Play" at bounding box center [173, 131] width 13 height 9
click at [231, 134] on button "Play" at bounding box center [237, 131] width 13 height 9
click at [303, 132] on button "Play" at bounding box center [302, 131] width 13 height 9
click at [111, 131] on div "Play" at bounding box center [108, 133] width 51 height 12
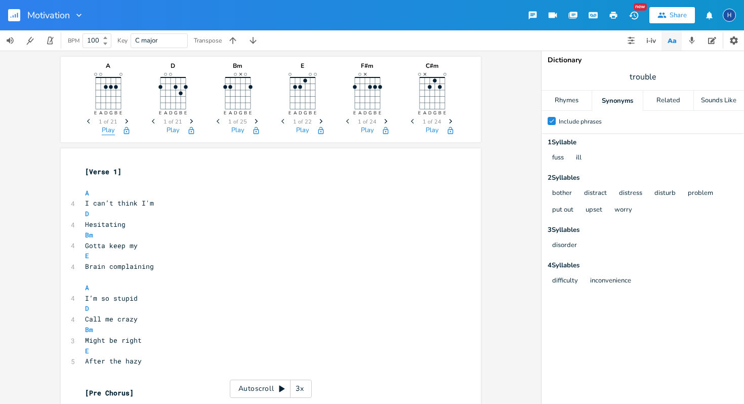
click at [111, 131] on button "Play" at bounding box center [108, 131] width 13 height 9
click at [166, 135] on div "Play" at bounding box center [173, 133] width 51 height 12
click at [172, 127] on button "Play" at bounding box center [173, 131] width 13 height 9
click at [236, 133] on button "Play" at bounding box center [237, 131] width 13 height 9
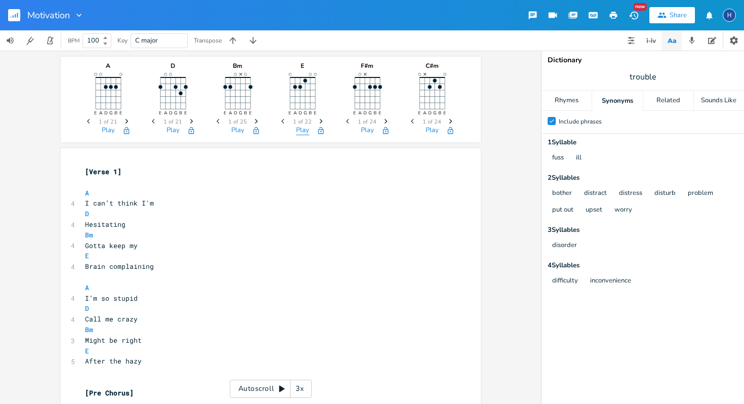
click at [297, 133] on button "Play" at bounding box center [302, 131] width 13 height 9
click at [103, 134] on button "Play" at bounding box center [108, 131] width 13 height 9
click at [167, 132] on button "Play" at bounding box center [173, 131] width 13 height 9
click at [234, 131] on button "Play" at bounding box center [237, 131] width 13 height 9
click at [304, 132] on button "Play" at bounding box center [302, 131] width 13 height 9
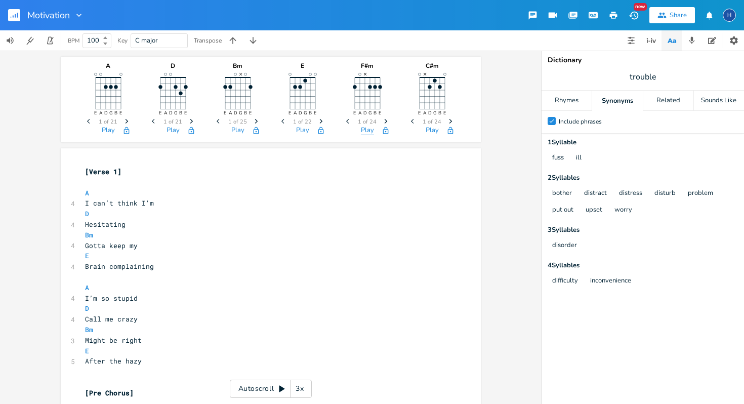
click at [361, 130] on button "Play" at bounding box center [367, 131] width 13 height 9
click at [440, 129] on button "button" at bounding box center [450, 131] width 20 height 8
click at [430, 130] on button "Play" at bounding box center [432, 131] width 13 height 9
click at [171, 134] on button "Play" at bounding box center [173, 131] width 13 height 9
click at [105, 134] on button "Play" at bounding box center [108, 131] width 13 height 9
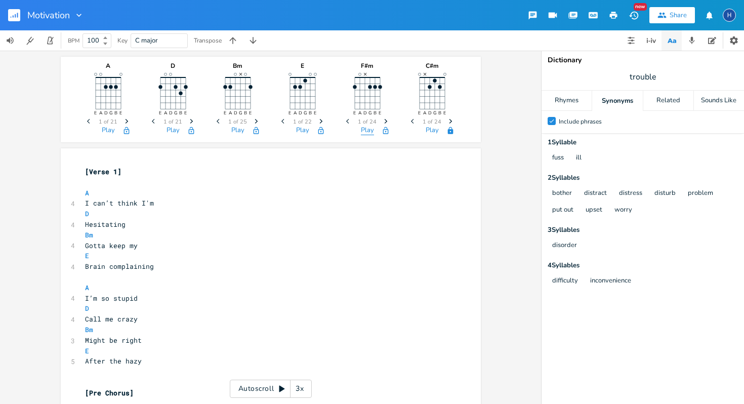
click at [363, 132] on button "Play" at bounding box center [367, 131] width 13 height 9
click at [426, 133] on button "Play" at bounding box center [432, 131] width 13 height 9
click at [171, 128] on button "Play" at bounding box center [173, 131] width 13 height 9
click at [105, 128] on button "Play" at bounding box center [108, 131] width 13 height 9
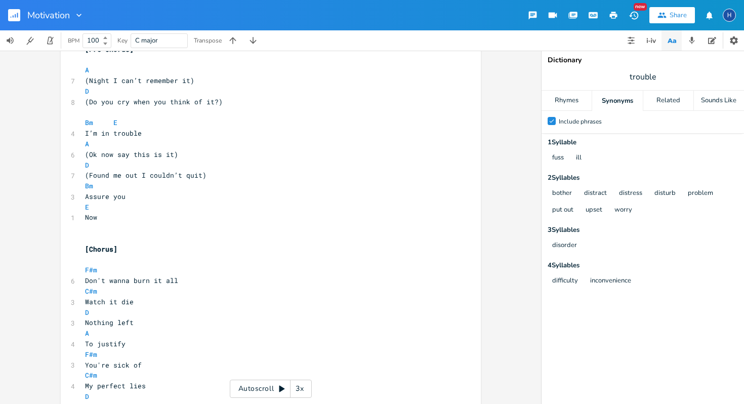
scroll to position [346, 0]
click at [93, 269] on span "F#m" at bounding box center [91, 268] width 12 height 10
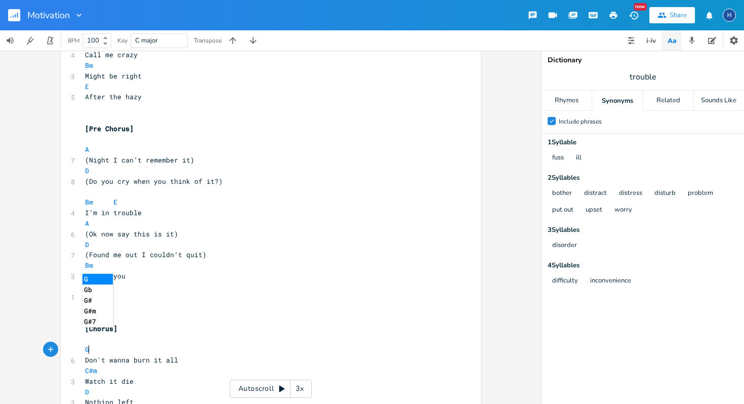
scroll to position [427, 0]
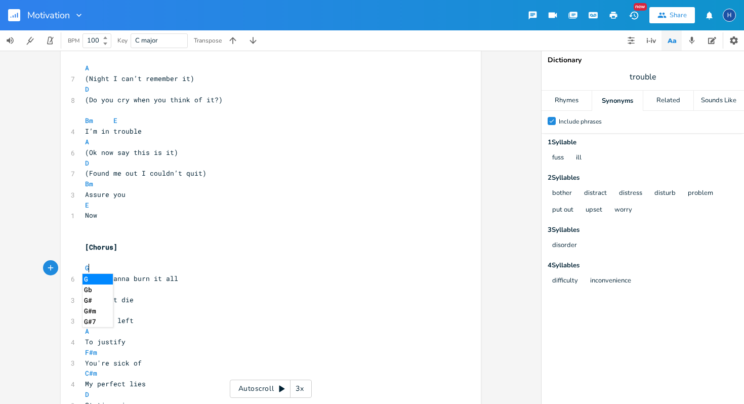
type textarea "G"
click at [101, 279] on li "G" at bounding box center [98, 279] width 30 height 11
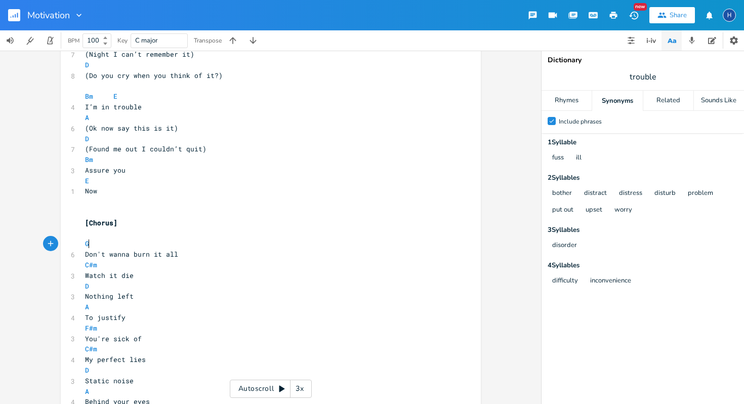
scroll to position [460, 0]
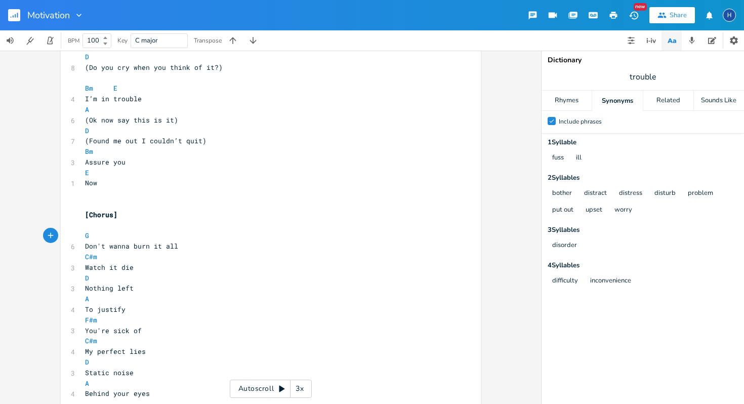
click at [105, 256] on pre "C#m" at bounding box center [265, 257] width 365 height 11
type textarea "m"
click at [105, 256] on pre "C#m" at bounding box center [265, 257] width 365 height 11
type textarea "C"
click at [103, 266] on li "C" at bounding box center [98, 268] width 30 height 11
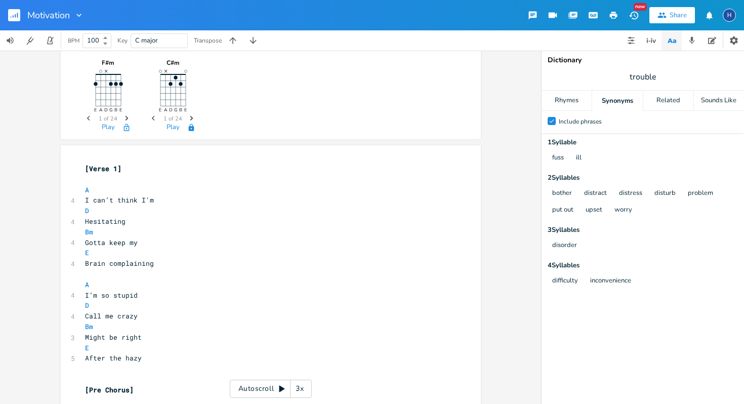
scroll to position [0, 0]
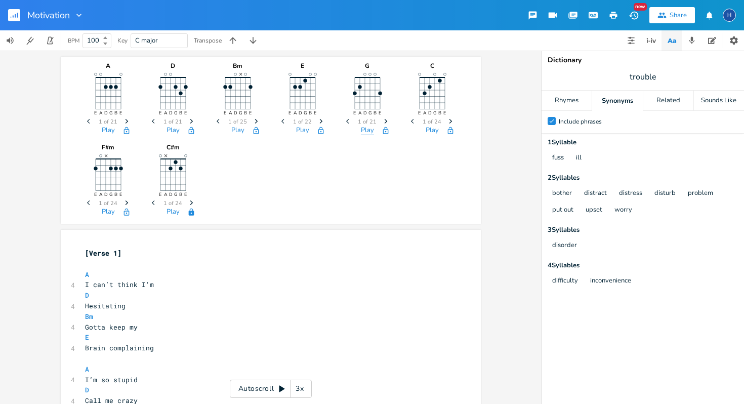
click at [364, 130] on button "Play" at bounding box center [367, 131] width 13 height 9
click at [238, 129] on button "Play" at bounding box center [237, 131] width 13 height 9
click at [300, 129] on button "Play" at bounding box center [302, 131] width 13 height 9
click at [365, 133] on button "Play" at bounding box center [367, 131] width 13 height 9
click at [426, 129] on button "Play" at bounding box center [432, 131] width 13 height 9
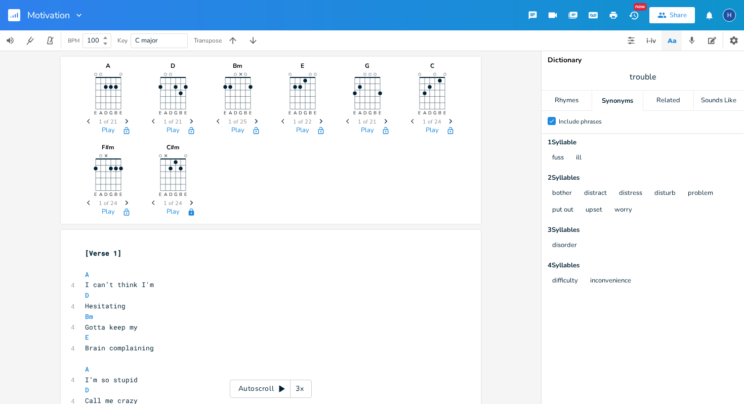
click at [349, 1] on div "Motivation New Share H" at bounding box center [372, 15] width 744 height 30
click at [332, 6] on div "Motivation New Share H" at bounding box center [372, 15] width 744 height 30
click at [104, 129] on button "Play" at bounding box center [108, 131] width 13 height 9
click at [171, 129] on button "Play" at bounding box center [173, 131] width 13 height 9
click at [235, 134] on button "Play" at bounding box center [237, 131] width 13 height 9
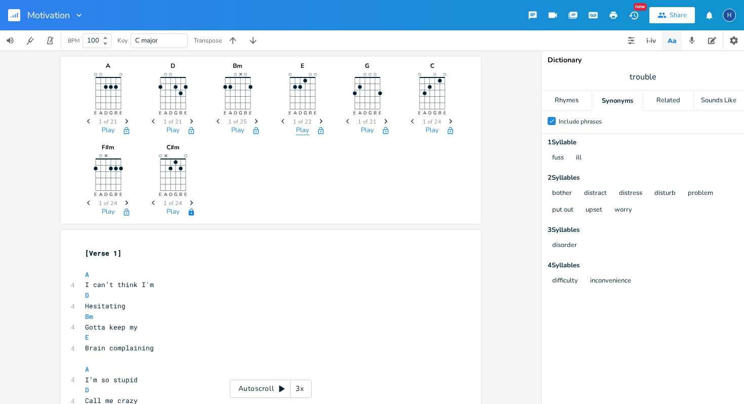
click at [296, 133] on button "Play" at bounding box center [302, 131] width 13 height 9
click at [116, 129] on button "button" at bounding box center [126, 131] width 20 height 8
click at [106, 132] on button "Play" at bounding box center [108, 131] width 13 height 9
click at [126, 129] on icon "button" at bounding box center [126, 131] width 8 height 8
click at [103, 132] on button "Play" at bounding box center [108, 131] width 13 height 9
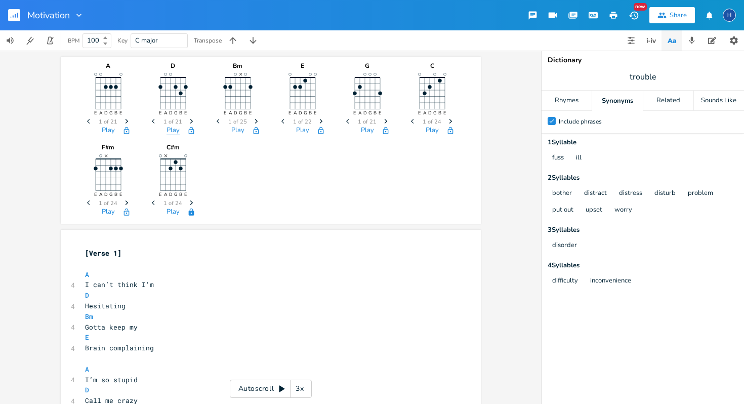
click at [167, 131] on button "Play" at bounding box center [173, 131] width 13 height 9
click at [232, 132] on button "Play" at bounding box center [237, 131] width 13 height 9
click at [304, 133] on button "Play" at bounding box center [302, 131] width 13 height 9
click at [103, 132] on button "Play" at bounding box center [108, 131] width 13 height 9
click at [176, 135] on div "Play" at bounding box center [173, 133] width 51 height 12
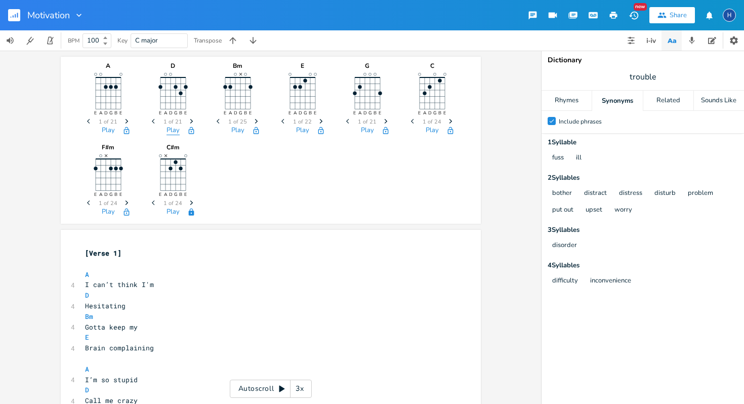
click at [171, 131] on button "Play" at bounding box center [173, 131] width 13 height 9
click at [231, 130] on button "Play" at bounding box center [237, 131] width 13 height 9
click at [297, 130] on button "Play" at bounding box center [302, 131] width 13 height 9
click at [102, 132] on button "Play" at bounding box center [108, 131] width 13 height 9
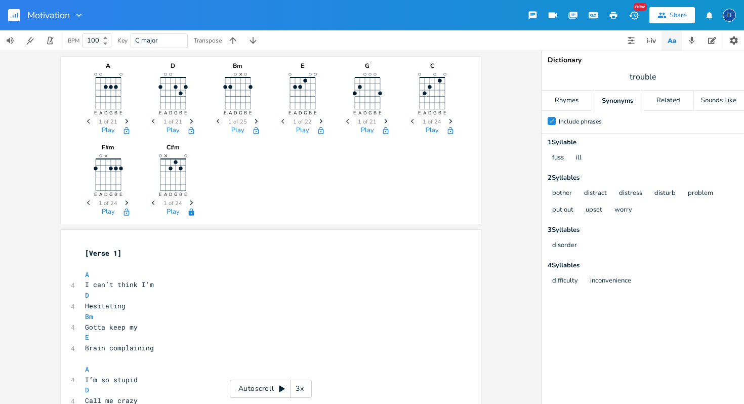
click at [187, 130] on icon "button" at bounding box center [191, 131] width 8 height 8
click at [167, 129] on button "Play" at bounding box center [173, 131] width 13 height 9
click at [191, 210] on icon "button" at bounding box center [191, 212] width 8 height 8
click at [234, 133] on button "Play" at bounding box center [237, 131] width 13 height 9
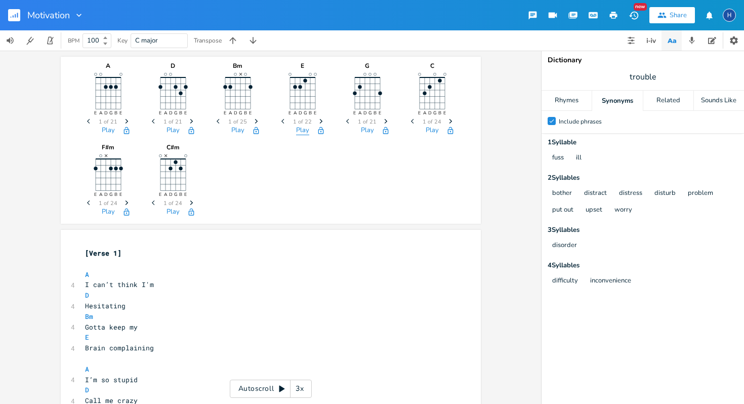
click at [297, 129] on button "Play" at bounding box center [302, 131] width 13 height 9
click at [108, 128] on button "Play" at bounding box center [108, 131] width 13 height 9
click at [167, 129] on button "Play" at bounding box center [173, 131] width 13 height 9
click at [234, 130] on button "Play" at bounding box center [237, 131] width 13 height 9
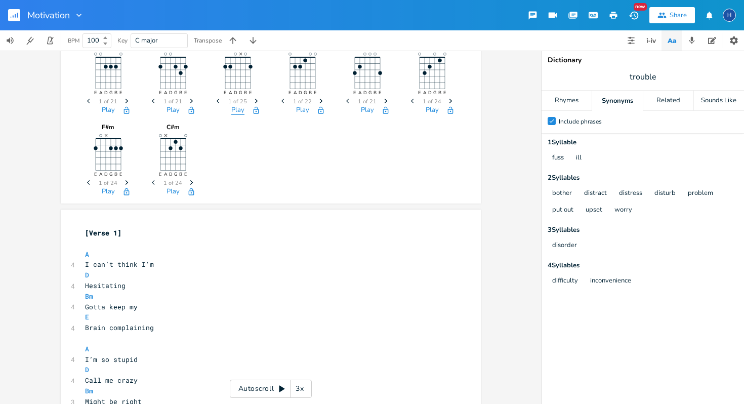
scroll to position [22, 0]
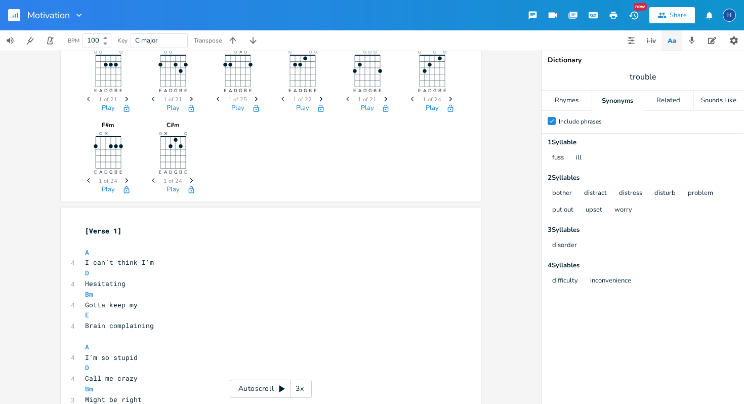
click at [311, 106] on button "button" at bounding box center [321, 108] width 20 height 8
click at [318, 108] on icon "button" at bounding box center [321, 107] width 6 height 7
click at [307, 108] on div "Play" at bounding box center [302, 110] width 51 height 12
click at [300, 109] on button "Play" at bounding box center [302, 108] width 13 height 9
click at [102, 107] on button "Play" at bounding box center [108, 108] width 13 height 9
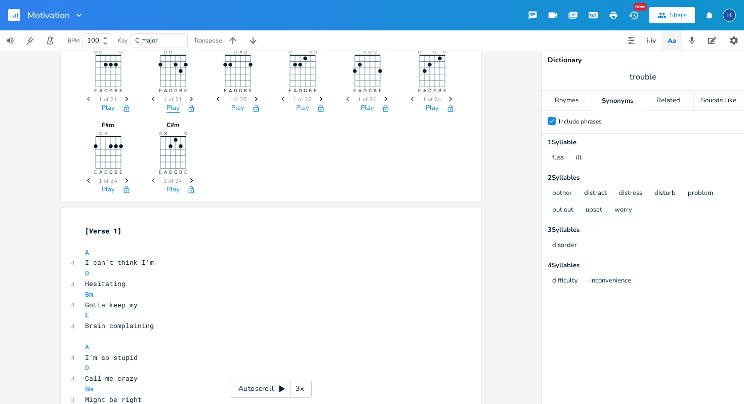
click at [173, 109] on button "Play" at bounding box center [173, 108] width 13 height 9
click at [236, 109] on button "Play" at bounding box center [237, 108] width 13 height 9
click at [300, 110] on button "Play" at bounding box center [302, 108] width 13 height 9
click at [112, 105] on div "Play" at bounding box center [108, 110] width 51 height 12
click at [103, 105] on button "Play" at bounding box center [108, 108] width 13 height 9
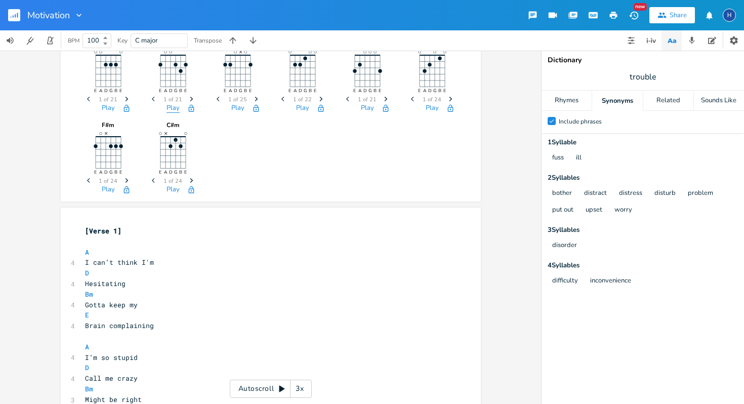
click at [172, 107] on button "Play" at bounding box center [173, 108] width 13 height 9
click at [227, 107] on div "Play" at bounding box center [238, 110] width 51 height 12
click at [233, 106] on button "Play" at bounding box center [237, 108] width 13 height 9
click at [297, 106] on button "Play" at bounding box center [302, 108] width 13 height 9
click at [104, 108] on button "Play" at bounding box center [108, 108] width 13 height 9
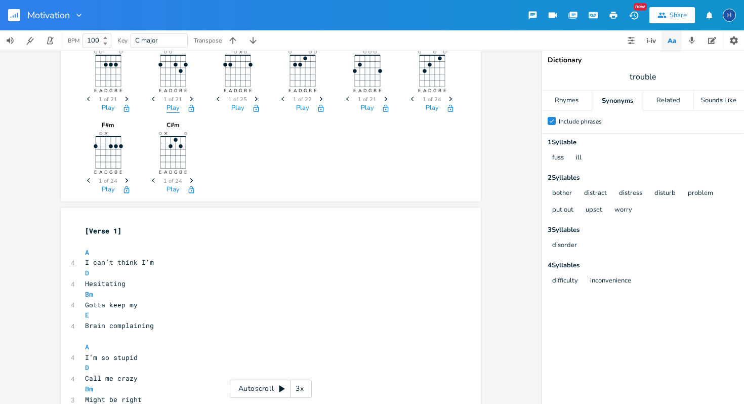
click at [171, 107] on button "Play" at bounding box center [173, 108] width 13 height 9
click at [235, 108] on button "Play" at bounding box center [237, 108] width 13 height 9
click at [304, 109] on button "Play" at bounding box center [302, 108] width 13 height 9
click at [102, 106] on button "Play" at bounding box center [108, 108] width 13 height 9
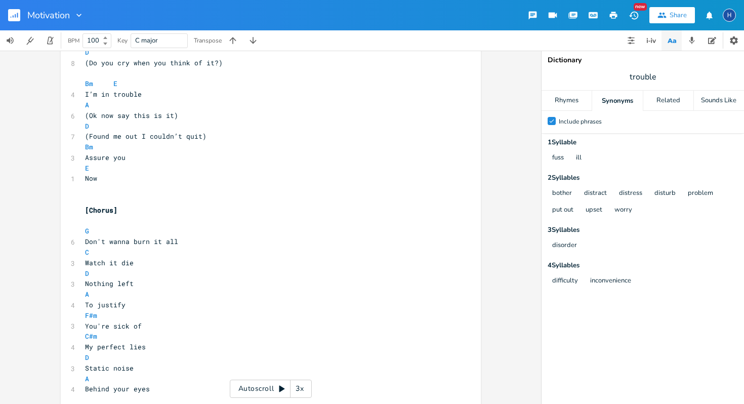
scroll to position [474, 0]
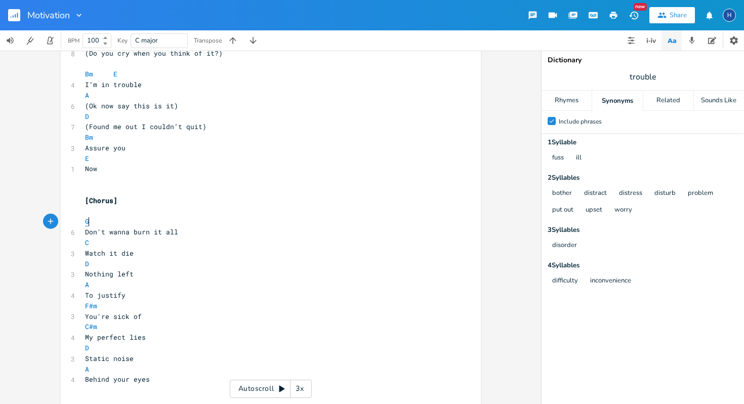
click at [86, 221] on span "G" at bounding box center [87, 222] width 4 height 10
type textarea "A"
click at [120, 247] on pre "C" at bounding box center [265, 242] width 365 height 11
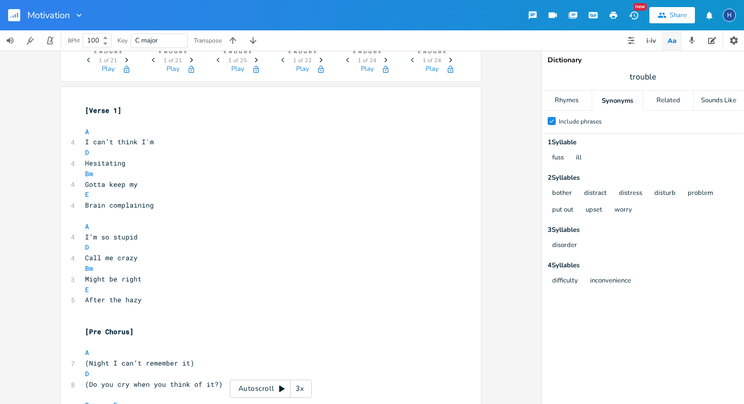
scroll to position [0, 0]
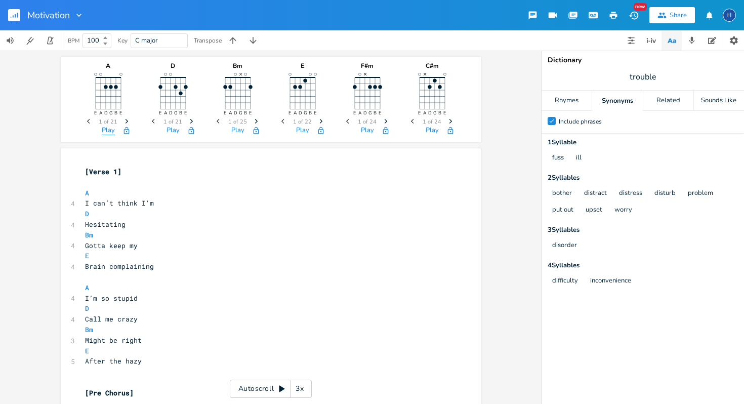
click at [110, 127] on button "Play" at bounding box center [108, 131] width 13 height 9
click at [172, 132] on button "Play" at bounding box center [173, 131] width 13 height 9
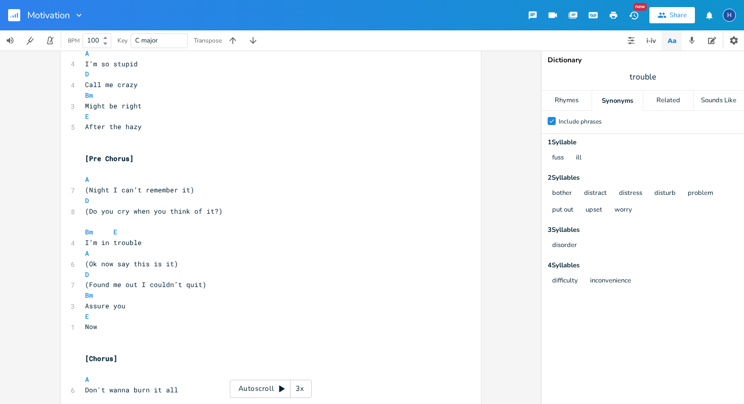
scroll to position [349, 0]
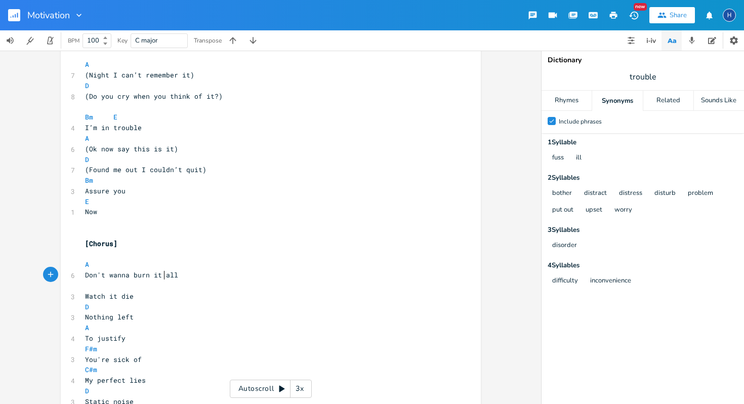
click at [162, 275] on span "Don't wanna burn it all" at bounding box center [131, 274] width 93 height 9
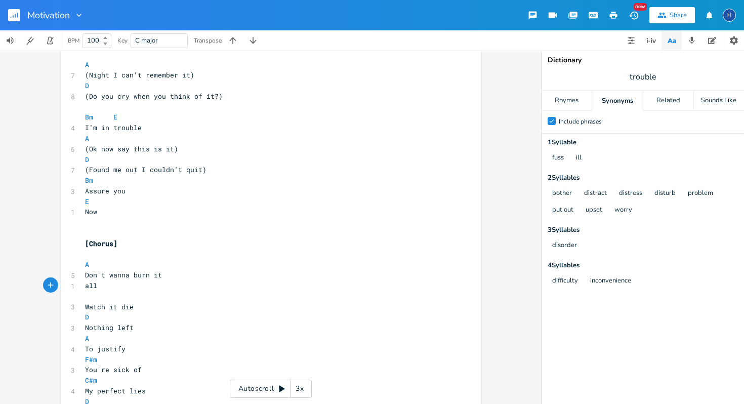
type textarea "."
type textarea "A"
click at [163, 275] on pre "Don't wanna burn it" at bounding box center [265, 275] width 365 height 11
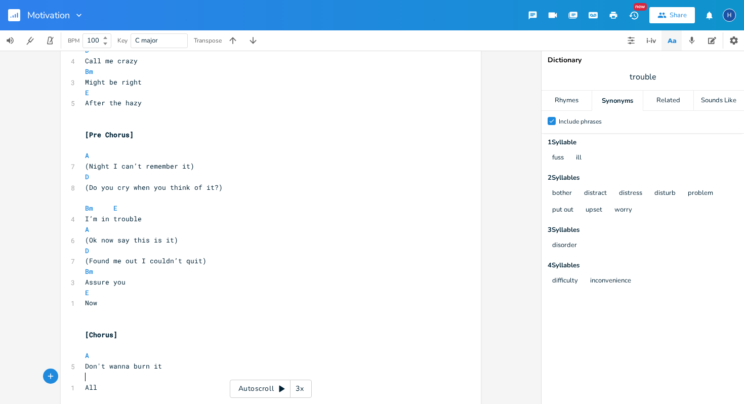
scroll to position [272, 0]
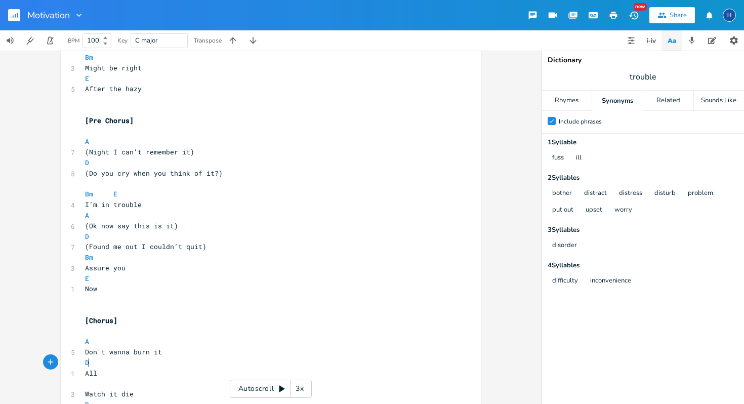
type textarea "D)"
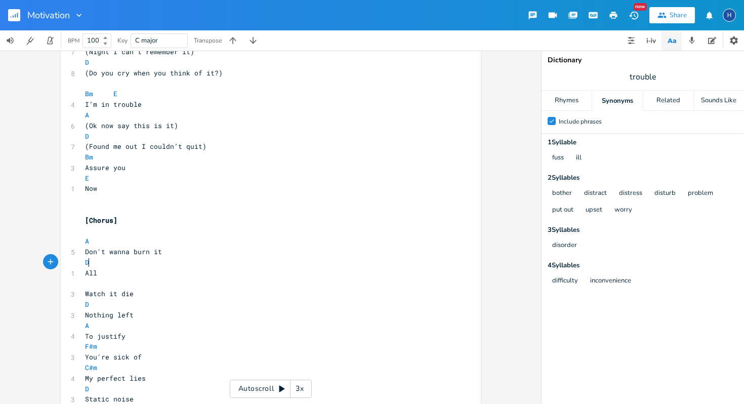
scroll to position [392, 0]
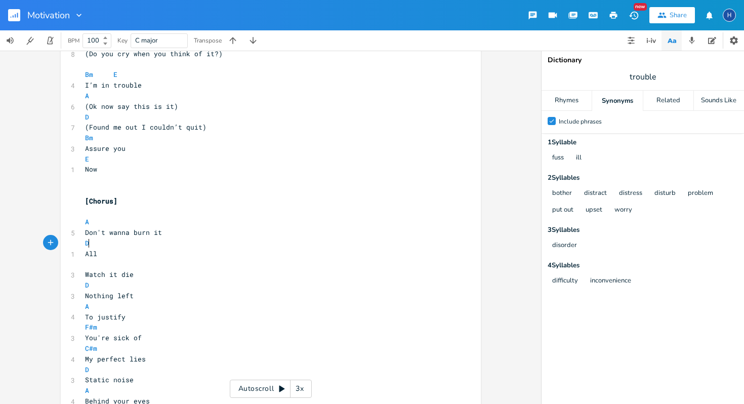
click at [85, 274] on span "Watch it die" at bounding box center [109, 274] width 49 height 9
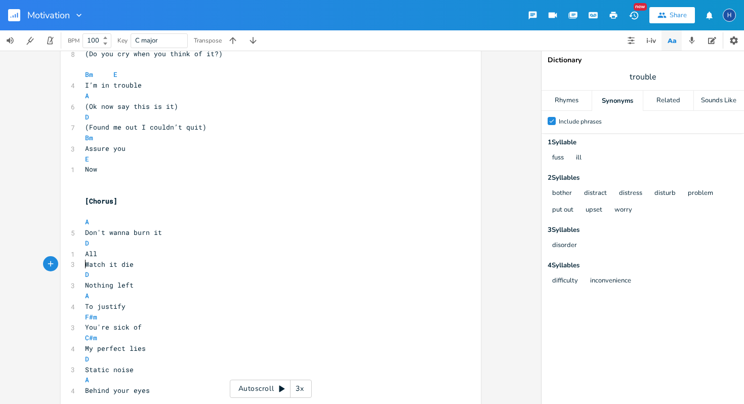
click at [117, 254] on pre "All" at bounding box center [265, 254] width 365 height 11
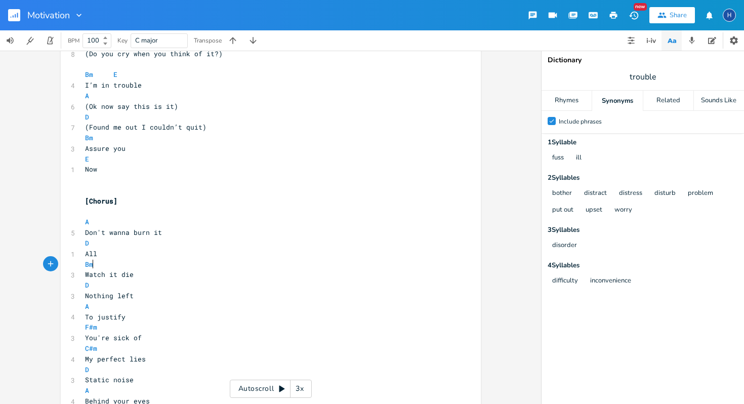
scroll to position [0, 10]
type textarea "Bm"
click at [103, 279] on li "Bm" at bounding box center [98, 275] width 31 height 11
click at [90, 285] on pre "D" at bounding box center [265, 285] width 365 height 11
type textarea "E"
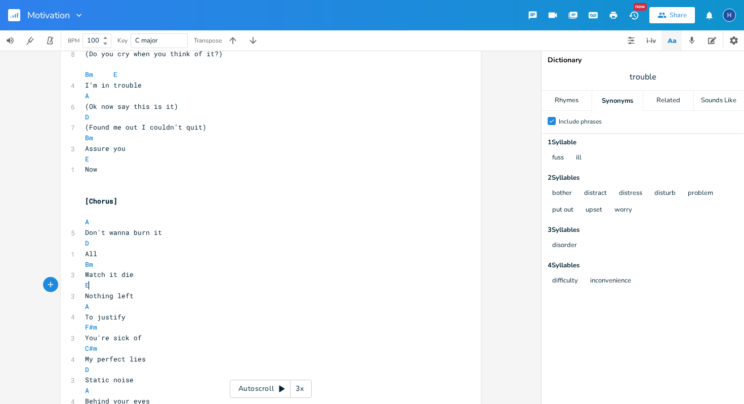
scroll to position [0, 4]
click at [83, 297] on pre "Nothing left" at bounding box center [265, 296] width 365 height 11
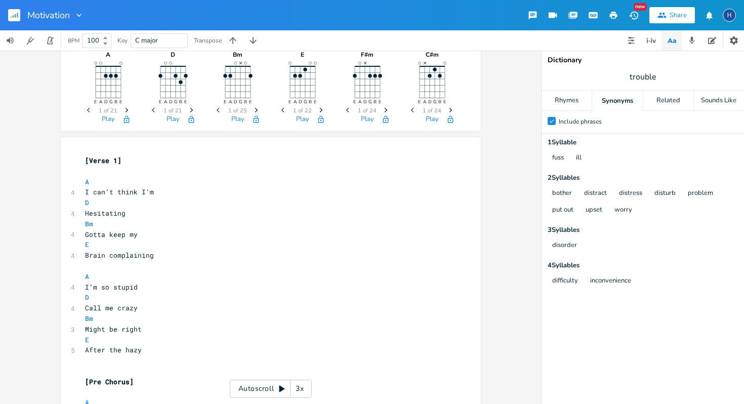
scroll to position [0, 0]
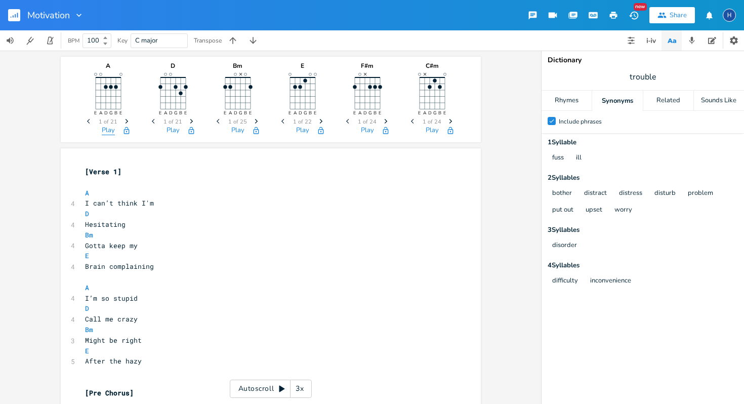
click at [105, 127] on button "Play" at bounding box center [108, 131] width 13 height 9
click at [170, 129] on button "Play" at bounding box center [173, 131] width 13 height 9
click at [231, 134] on button "Play" at bounding box center [237, 131] width 13 height 9
click at [300, 129] on button "Play" at bounding box center [302, 131] width 13 height 9
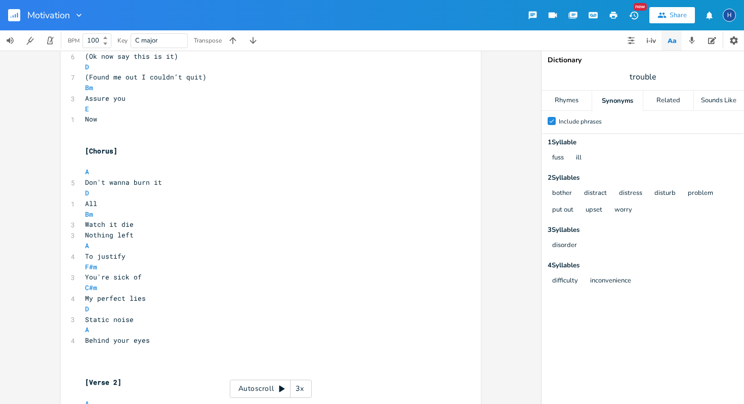
click at [130, 224] on pre "Watch it die" at bounding box center [265, 224] width 365 height 11
click at [87, 247] on pre "A" at bounding box center [265, 245] width 365 height 11
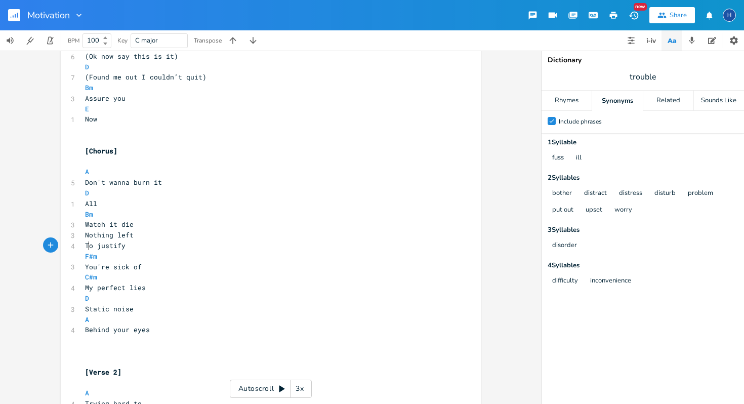
click at [86, 245] on span "To justify" at bounding box center [105, 245] width 40 height 9
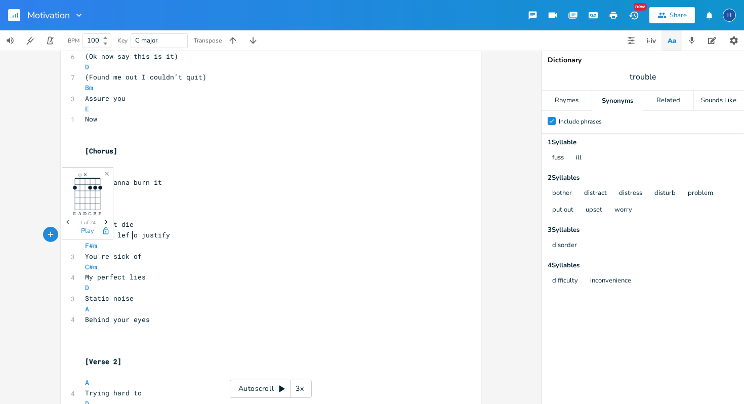
type textarea "t"
click at [176, 235] on pre "Nothing lef to justify" at bounding box center [265, 235] width 365 height 11
click at [125, 234] on span "Nothing lef to justify" at bounding box center [129, 234] width 89 height 9
type textarea "t"
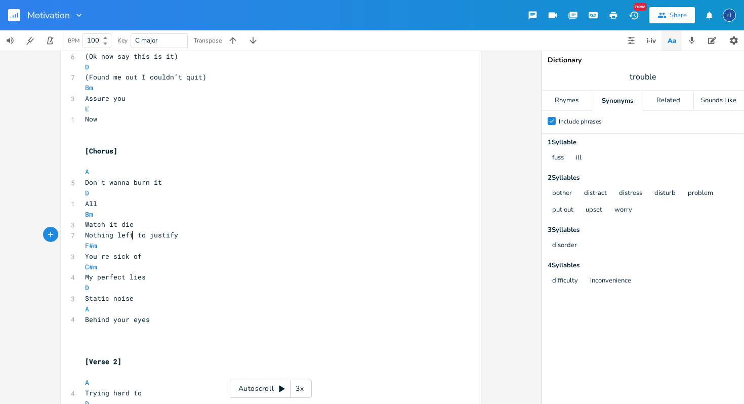
scroll to position [0, 3]
click at [134, 224] on pre "Watch it die" at bounding box center [265, 224] width 365 height 11
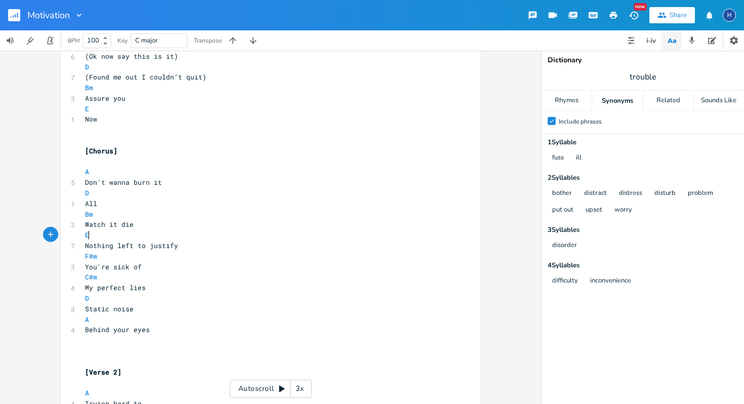
scroll to position [0, 3]
type textarea "E"
click at [99, 249] on li "E" at bounding box center [98, 246] width 30 height 11
click at [109, 257] on pre "F#m" at bounding box center [265, 256] width 365 height 11
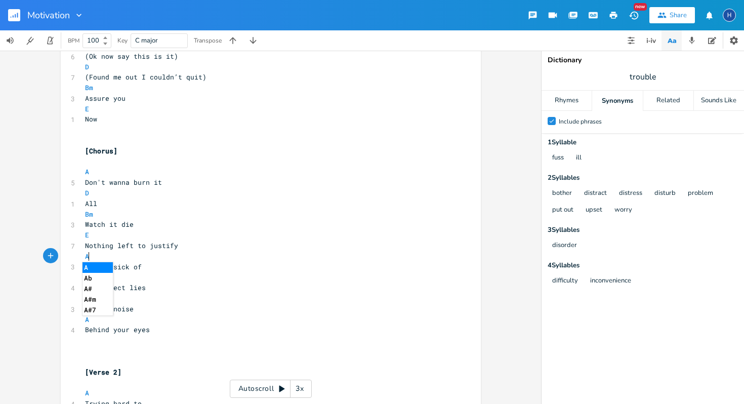
type textarea "A"
click at [98, 267] on li "A" at bounding box center [98, 267] width 30 height 11
click at [104, 278] on pre "C#m" at bounding box center [265, 277] width 365 height 11
type textarea "D"
click at [106, 289] on li "D" at bounding box center [98, 288] width 30 height 11
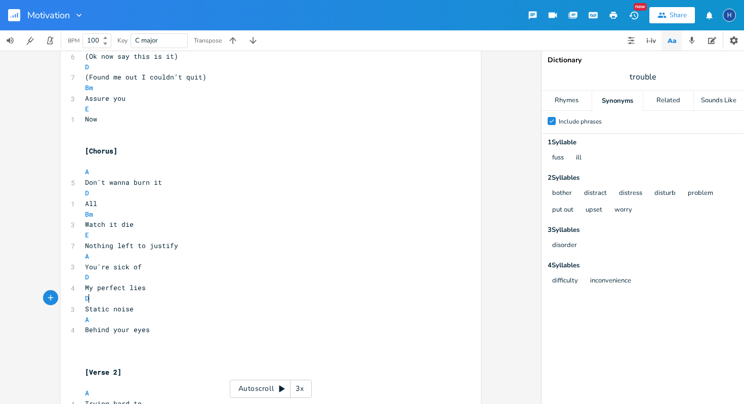
click at [94, 298] on pre "D" at bounding box center [265, 298] width 365 height 11
type textarea "Bm"
click at [104, 311] on li "Bm" at bounding box center [98, 309] width 31 height 11
click at [95, 321] on pre "A" at bounding box center [265, 319] width 365 height 11
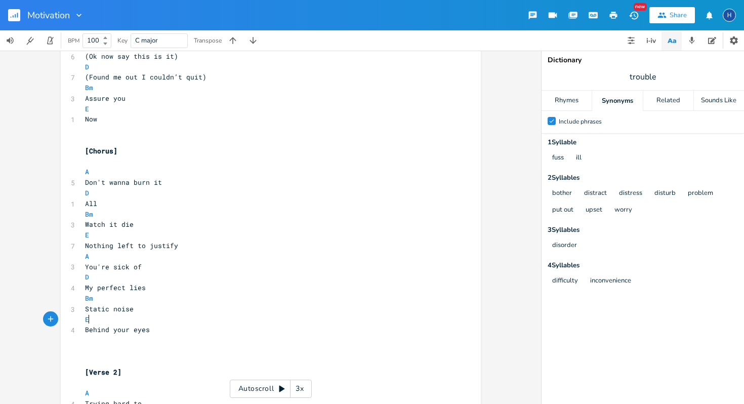
scroll to position [0, 4]
type textarea "E"
click at [103, 329] on li "E" at bounding box center [98, 330] width 30 height 11
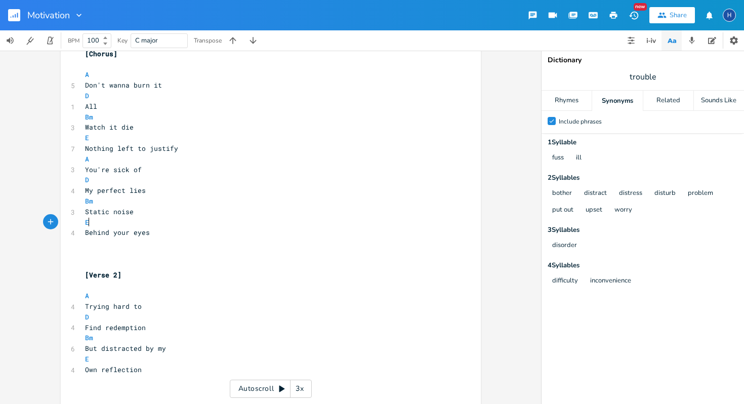
scroll to position [540, 0]
click at [145, 169] on pre "You're sick of" at bounding box center [265, 168] width 365 height 11
type textarea "all"
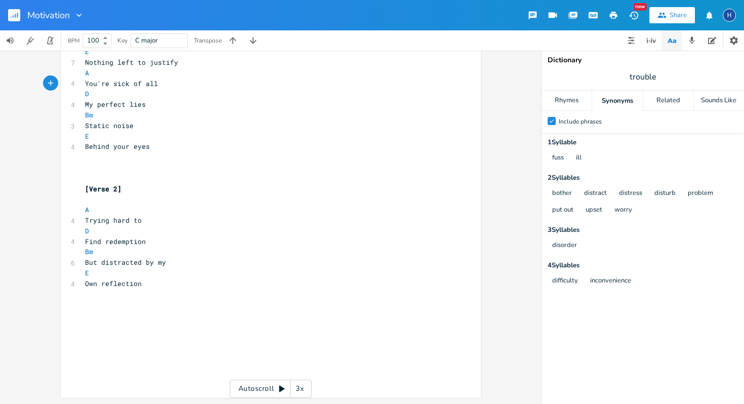
click at [141, 284] on pre "Own reflection" at bounding box center [265, 283] width 365 height 11
